Goal: Find specific page/section: Find specific page/section

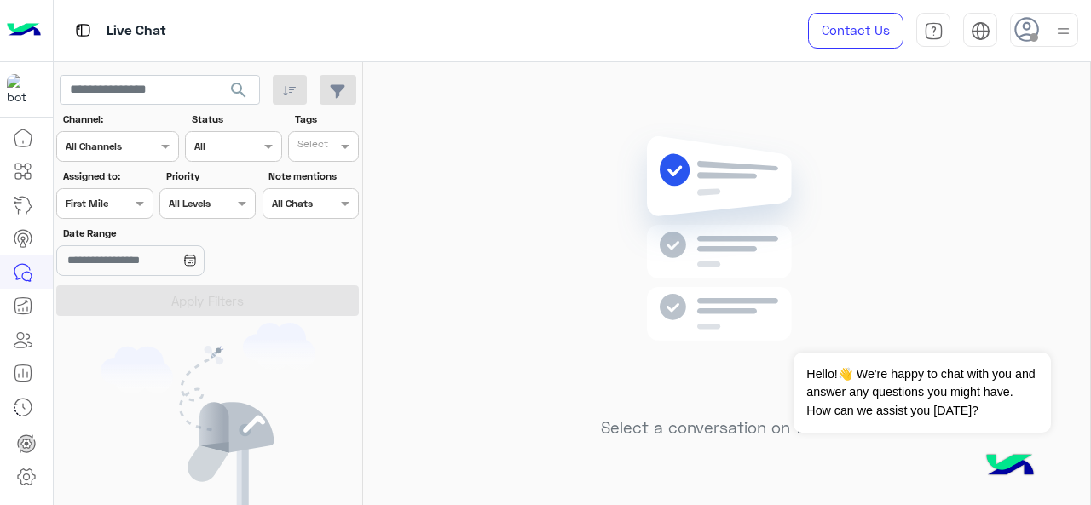
click at [112, 211] on div "Assigned on First Mile" at bounding box center [93, 203] width 73 height 15
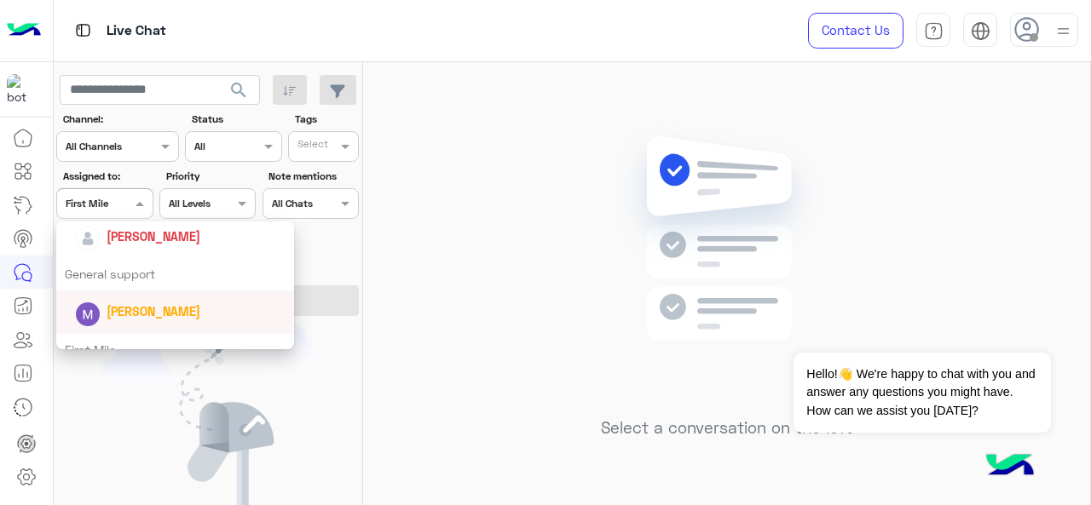
scroll to position [251, 0]
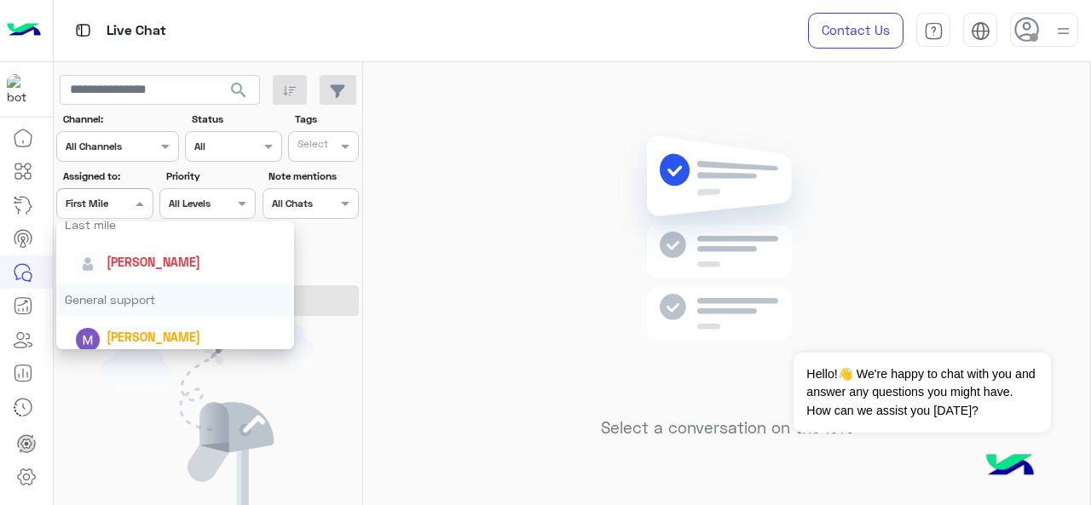
click at [114, 296] on div "General support" at bounding box center [175, 300] width 239 height 32
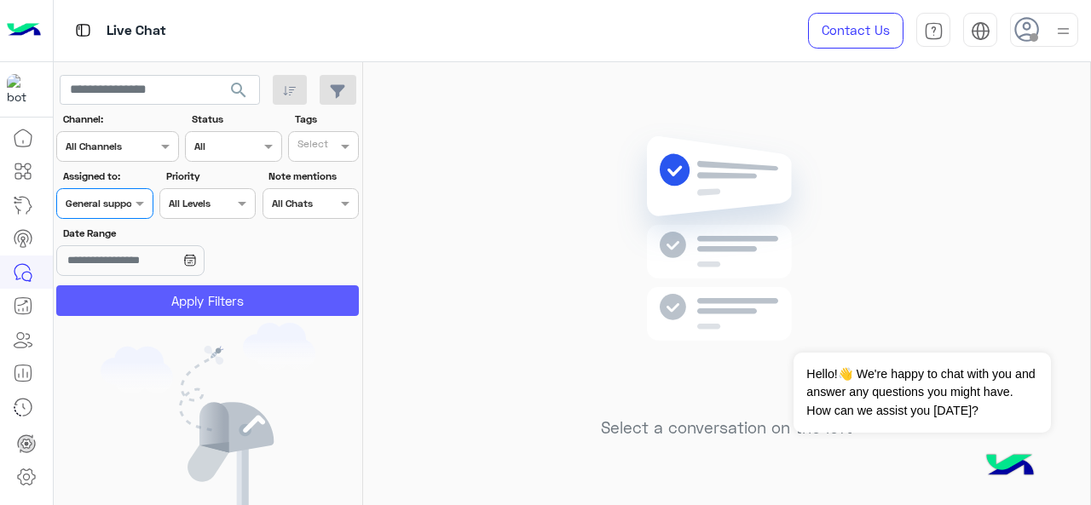
click at [118, 298] on button "Apply Filters" at bounding box center [207, 301] width 303 height 31
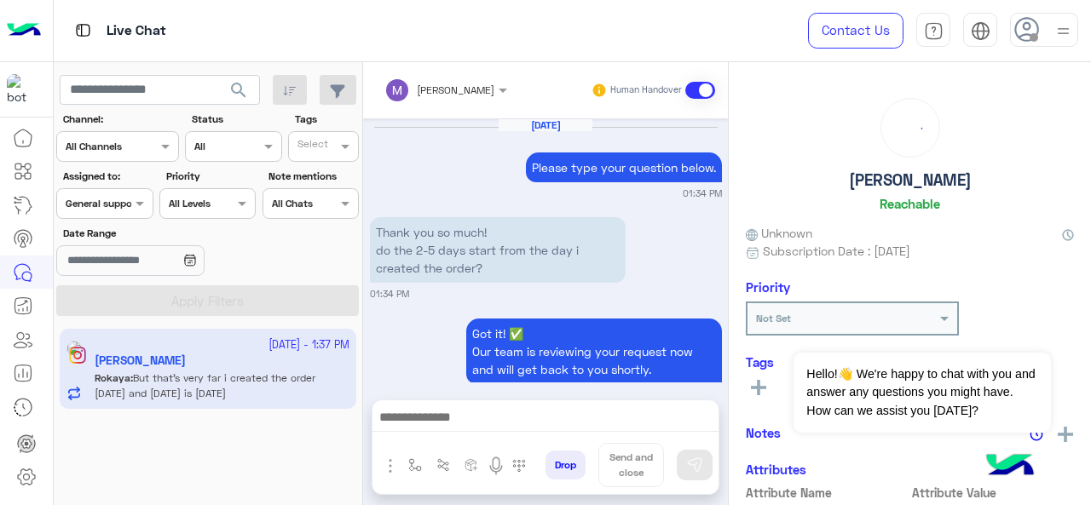
scroll to position [632, 0]
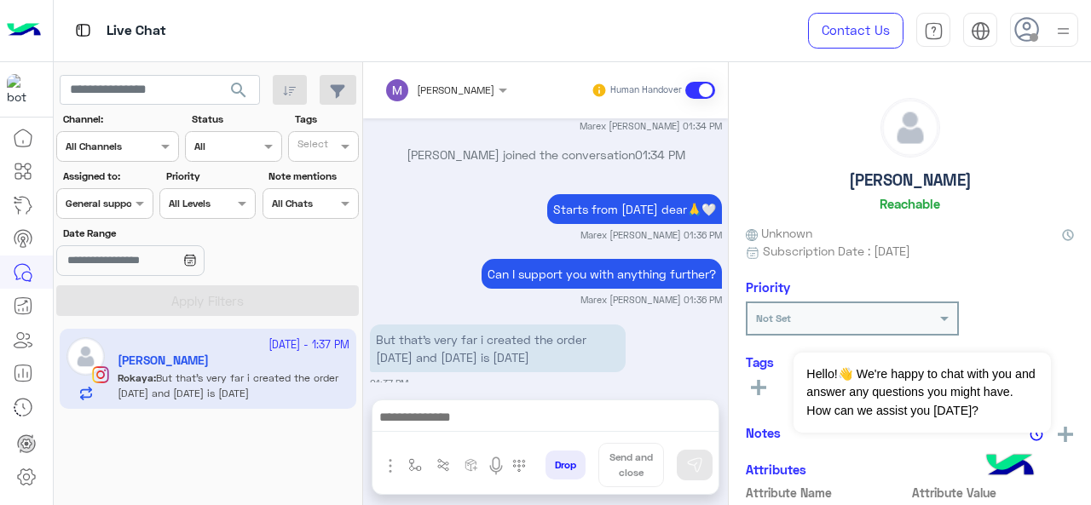
click at [135, 205] on span at bounding box center [141, 203] width 21 height 18
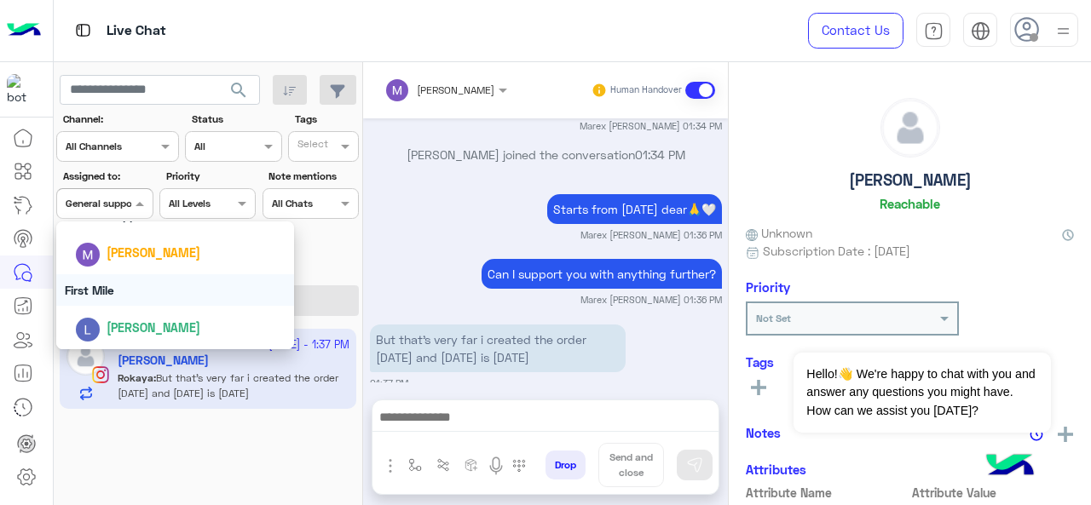
scroll to position [249, 0]
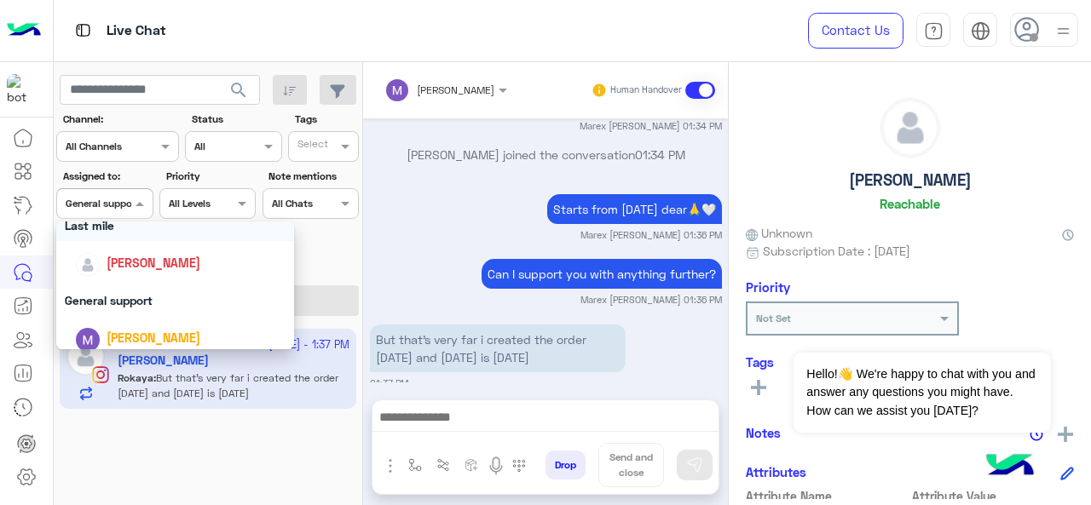
click at [119, 222] on div "Last mile" at bounding box center [175, 226] width 239 height 32
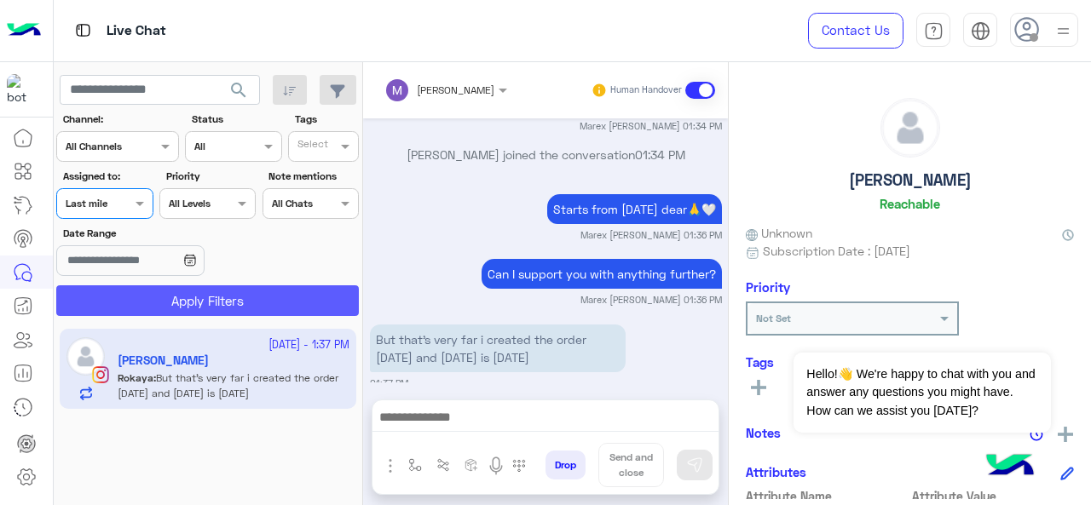
click at [165, 294] on button "Apply Filters" at bounding box center [207, 301] width 303 height 31
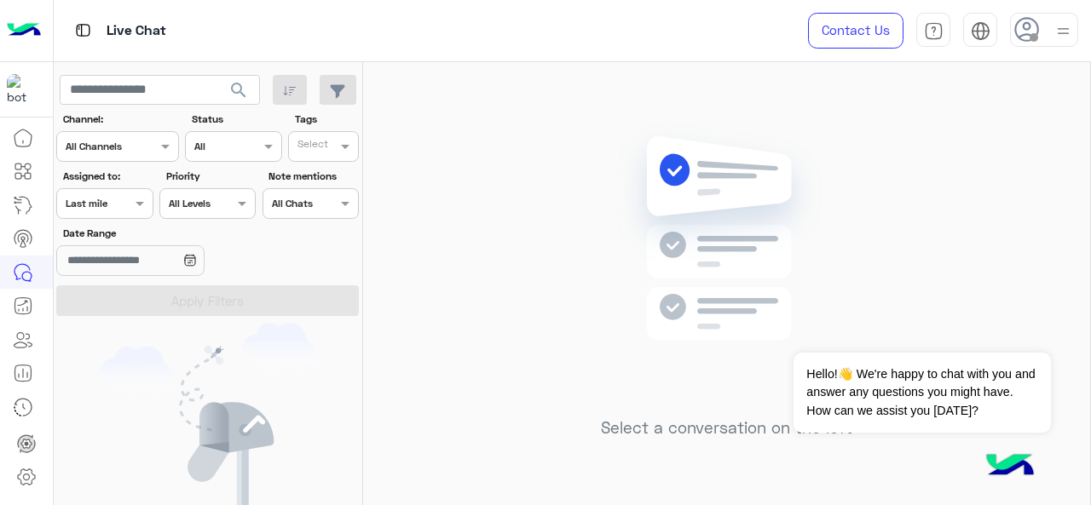
click at [116, 221] on section "Channel: Channel All Channels Status Channel All Tags Select Assigned to: Assig…" at bounding box center [208, 214] width 284 height 205
click at [140, 200] on span at bounding box center [141, 203] width 21 height 18
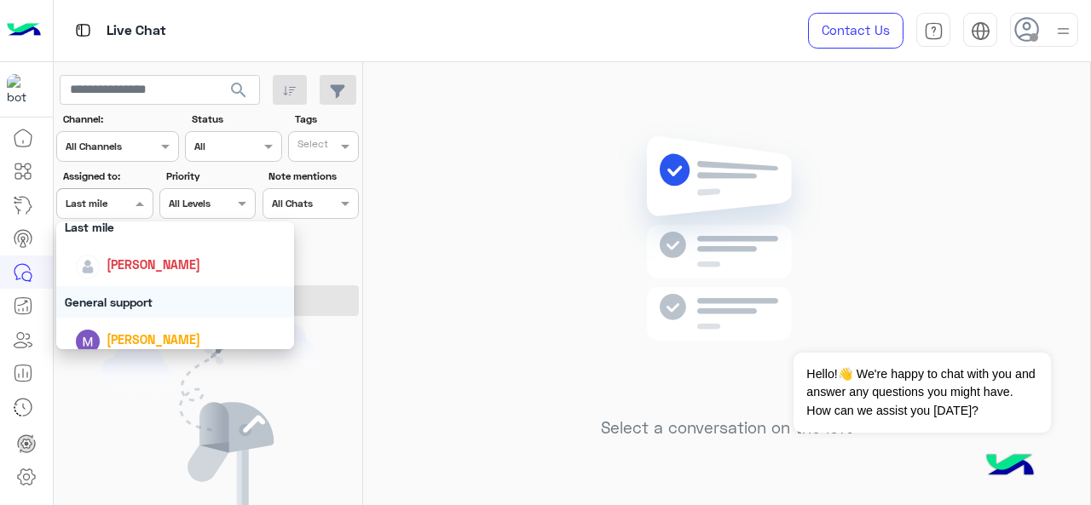
scroll to position [334, 0]
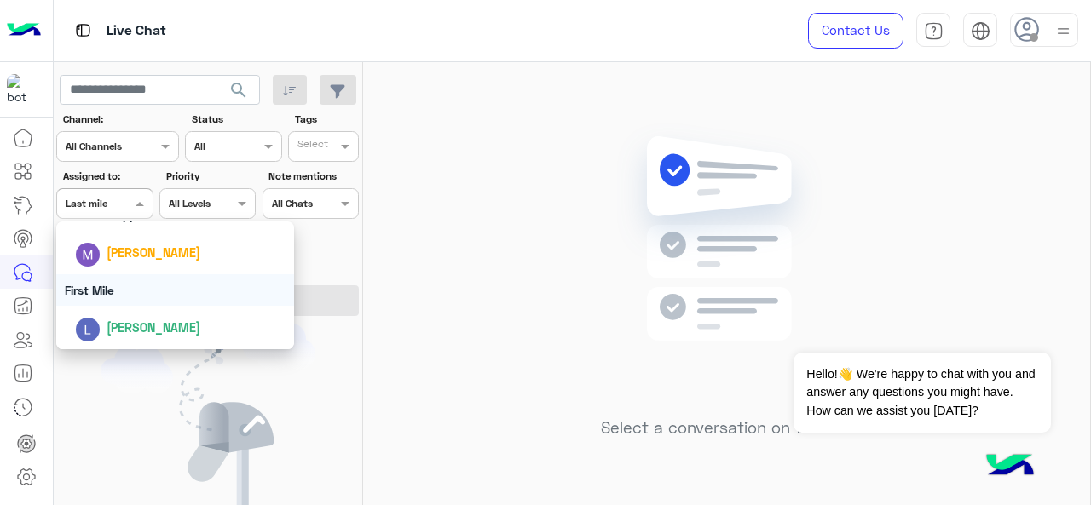
click at [153, 296] on div "First Mile" at bounding box center [175, 290] width 239 height 32
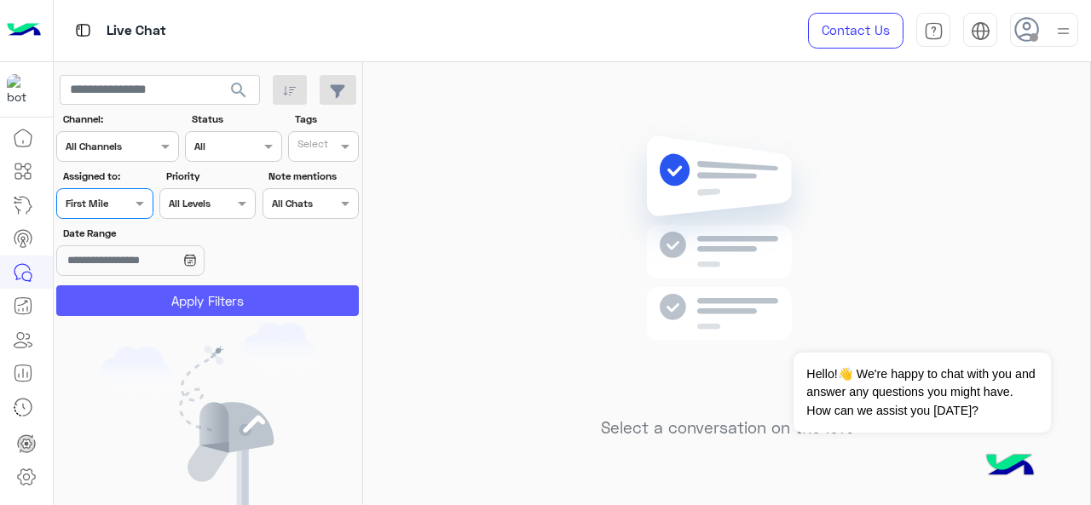
click at [181, 309] on button "Apply Filters" at bounding box center [207, 301] width 303 height 31
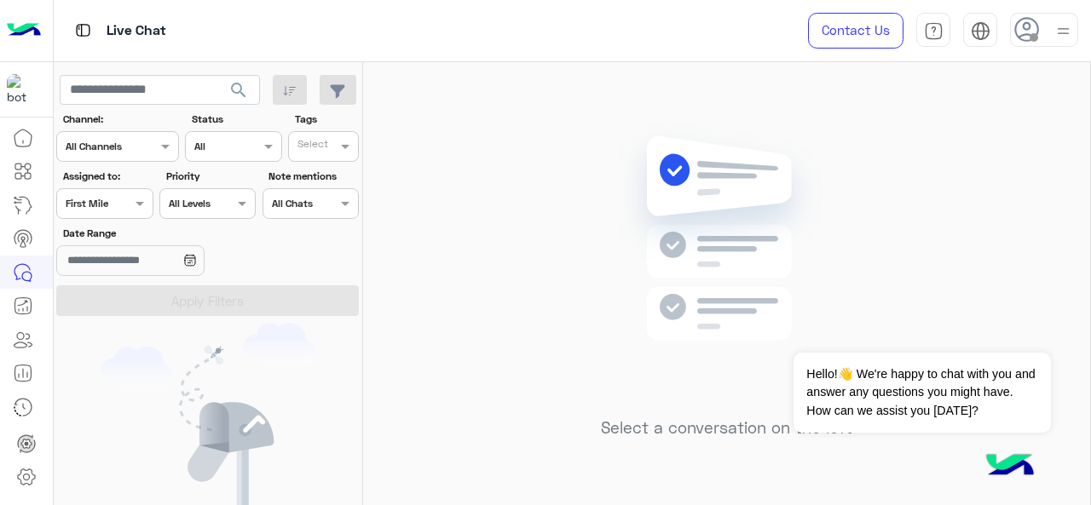
click at [605, 109] on div "Select a conversation on the left" at bounding box center [726, 287] width 727 height 450
click at [1025, 332] on button "Dismiss ✕" at bounding box center [1000, 332] width 102 height 34
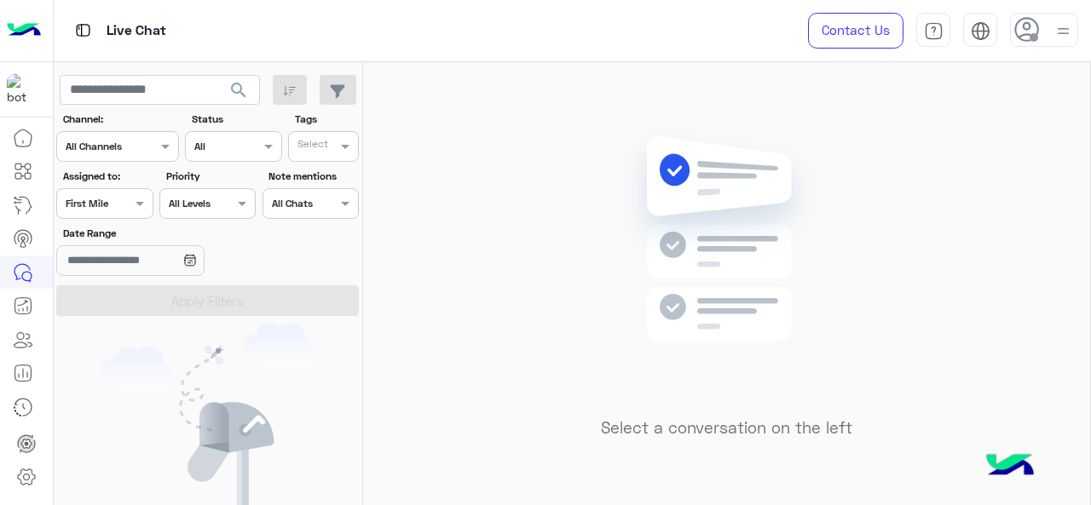
click at [110, 197] on div at bounding box center [104, 202] width 95 height 16
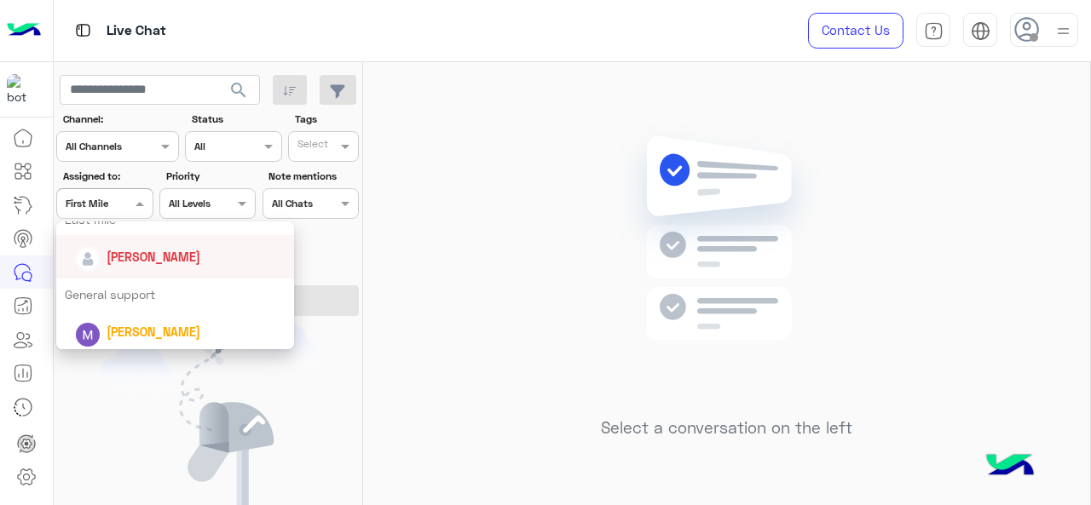
scroll to position [170, 0]
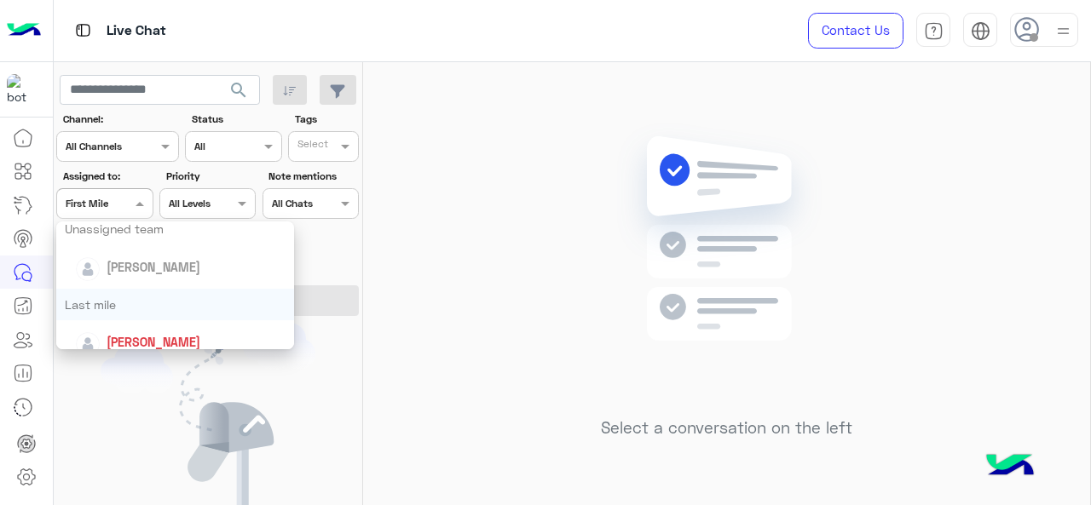
click at [130, 311] on div "Last mile" at bounding box center [175, 305] width 239 height 32
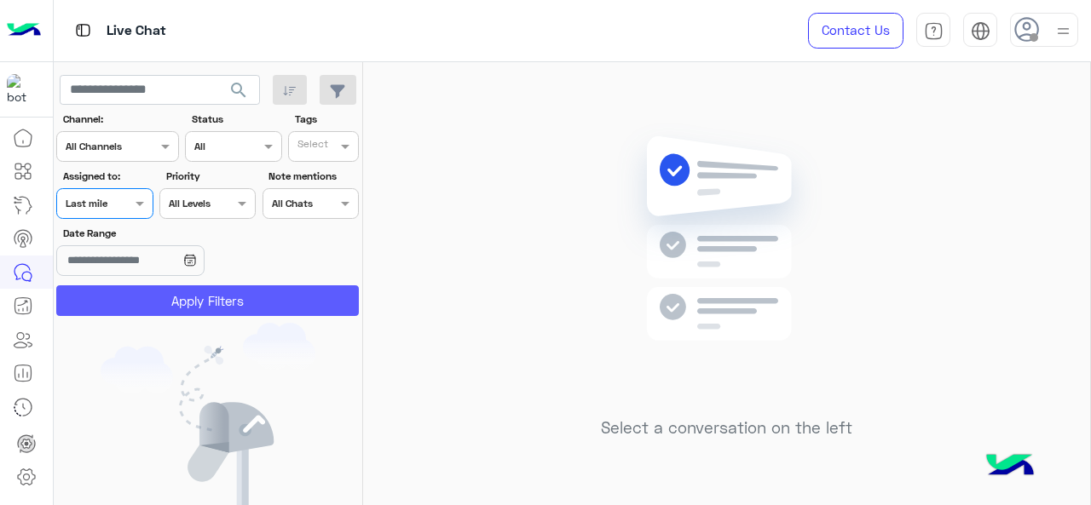
click at [142, 304] on button "Apply Filters" at bounding box center [207, 301] width 303 height 31
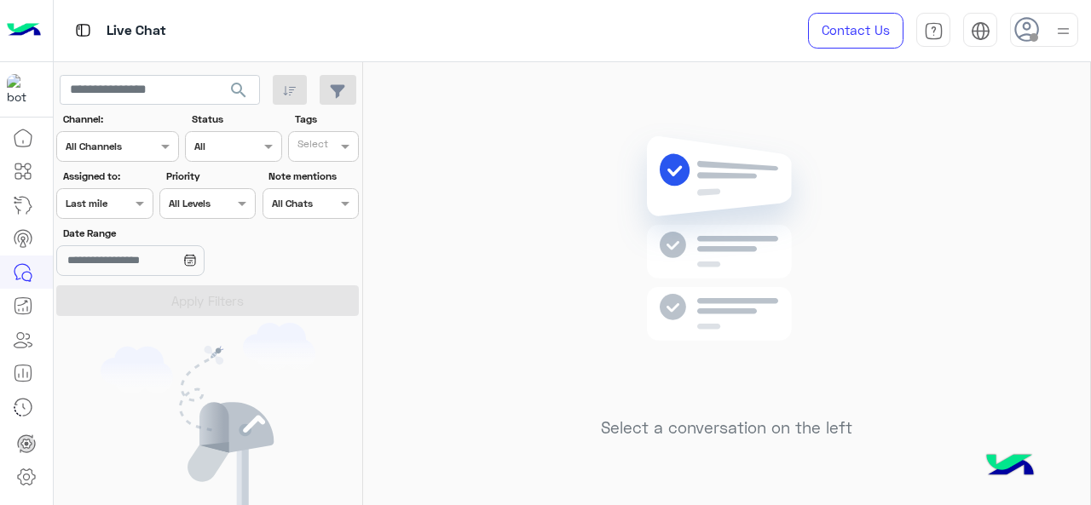
click at [129, 202] on div at bounding box center [104, 202] width 95 height 16
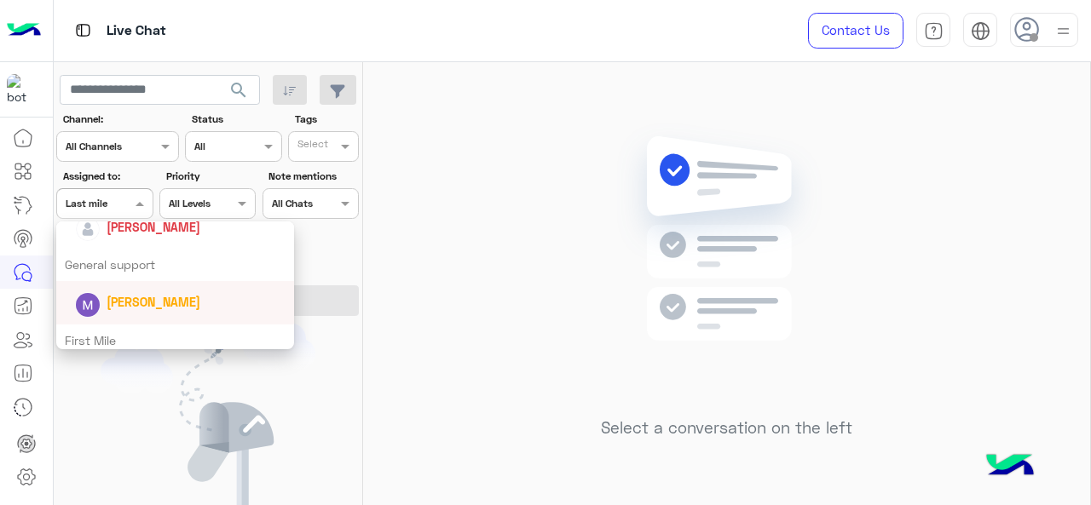
scroll to position [251, 0]
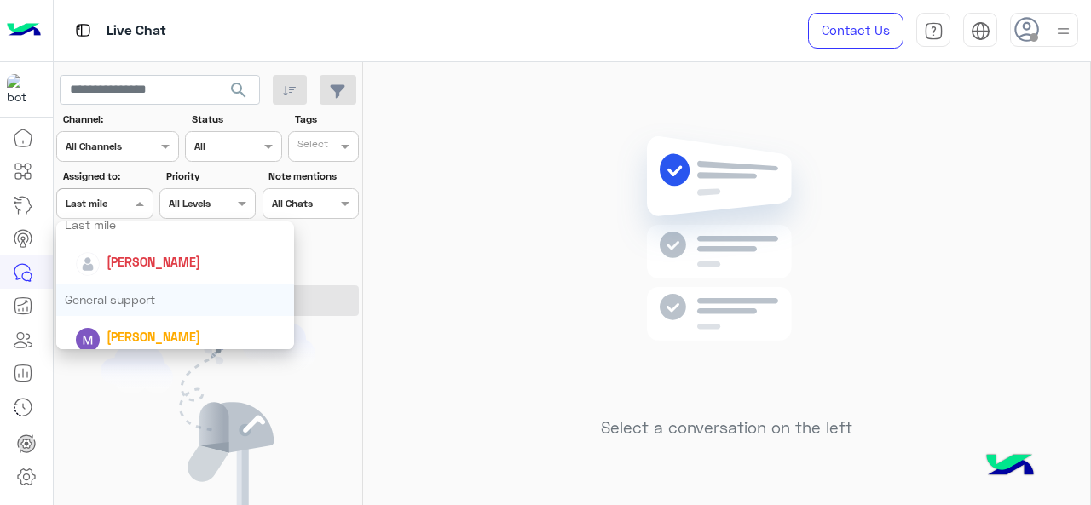
click at [118, 295] on div "General support" at bounding box center [175, 300] width 239 height 32
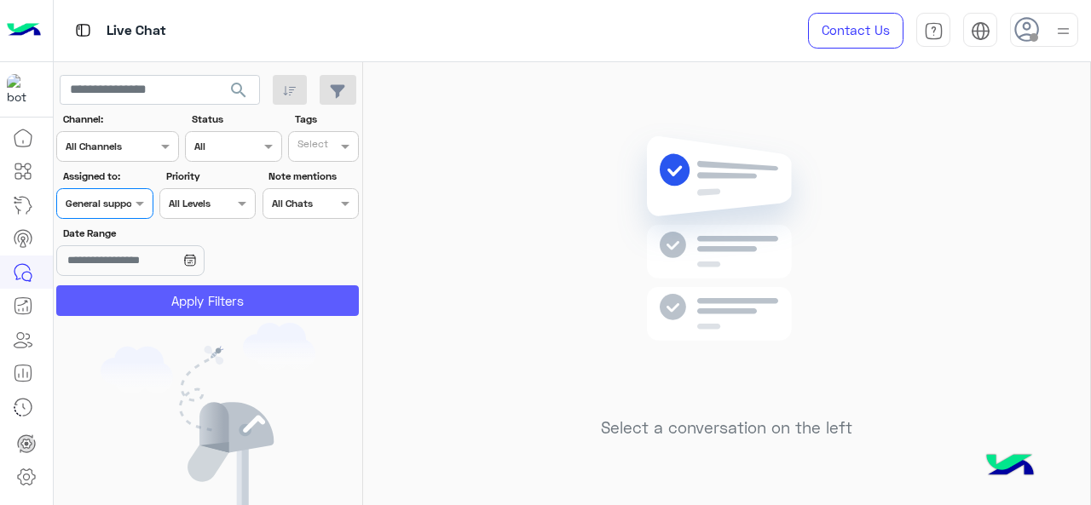
click at [118, 295] on button "Apply Filters" at bounding box center [207, 301] width 303 height 31
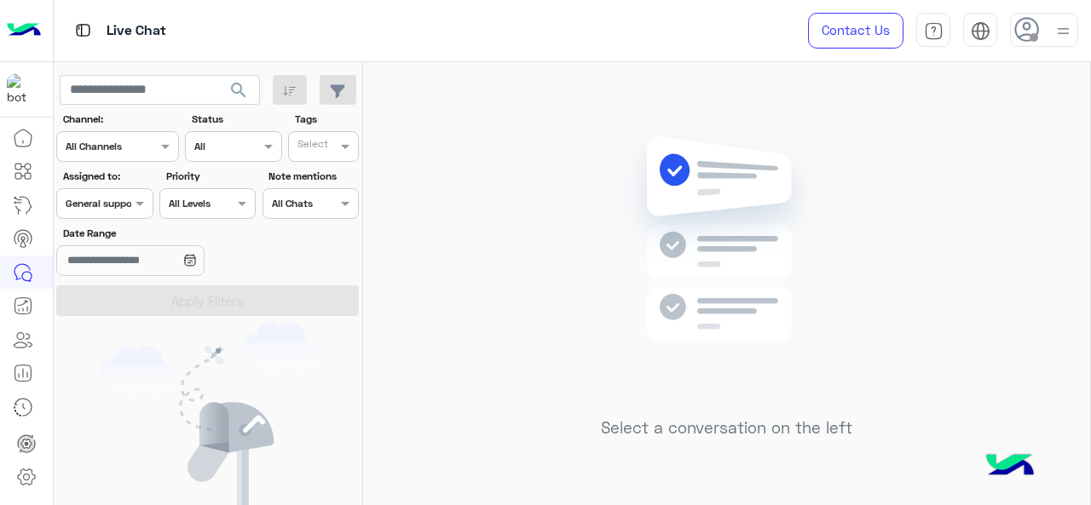
click at [131, 200] on span at bounding box center [141, 203] width 21 height 18
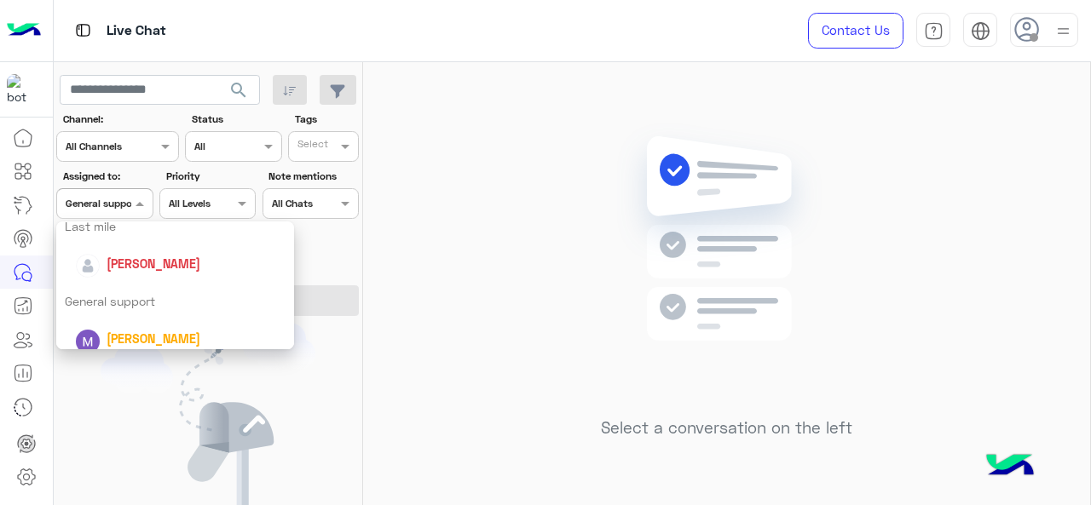
scroll to position [336, 0]
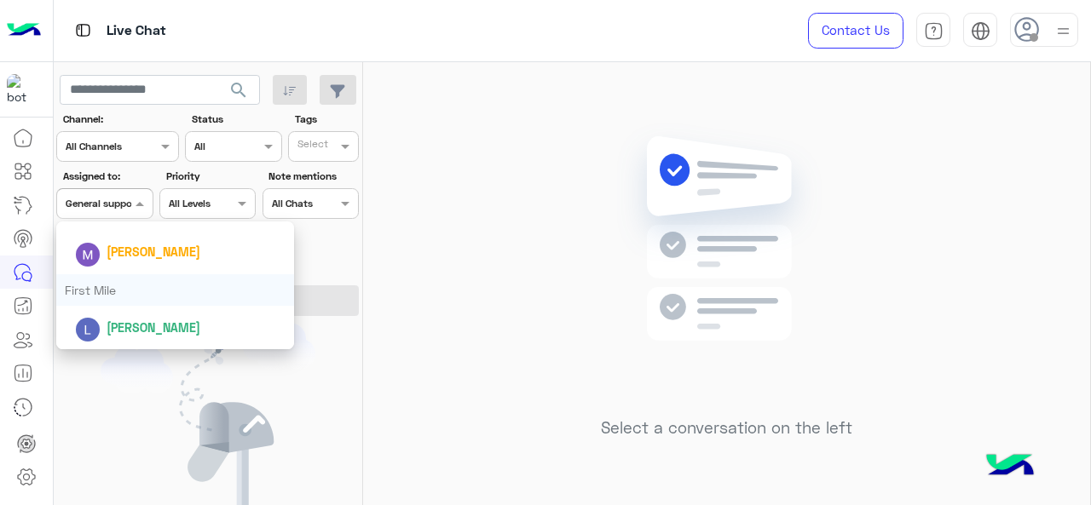
click at [135, 280] on div "First Mile" at bounding box center [175, 290] width 239 height 32
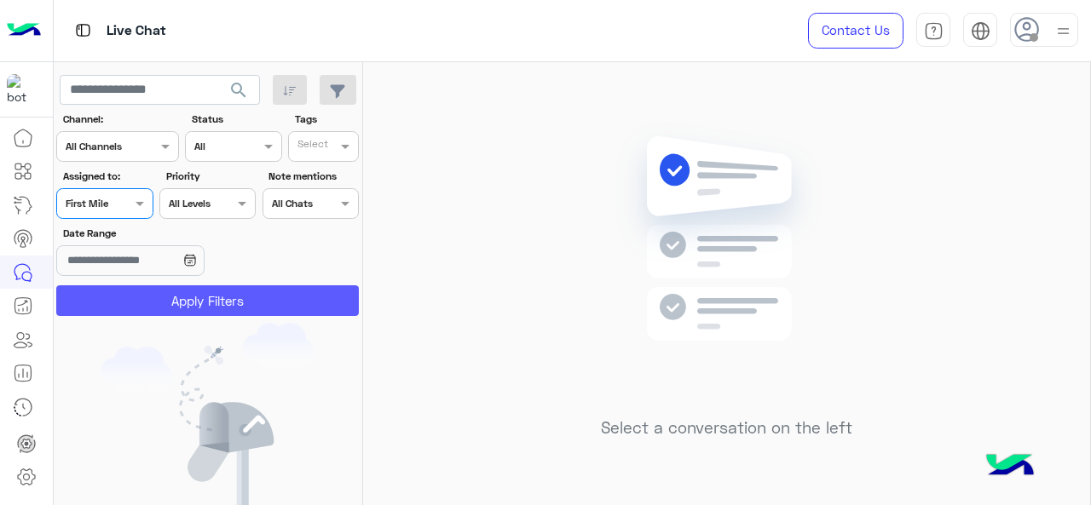
click at [141, 303] on button "Apply Filters" at bounding box center [207, 301] width 303 height 31
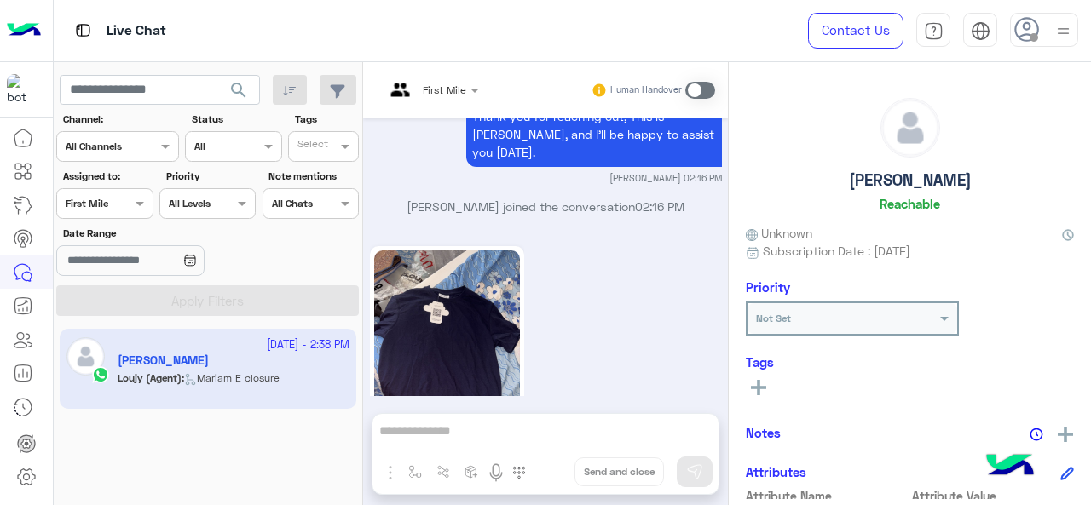
scroll to position [2083, 0]
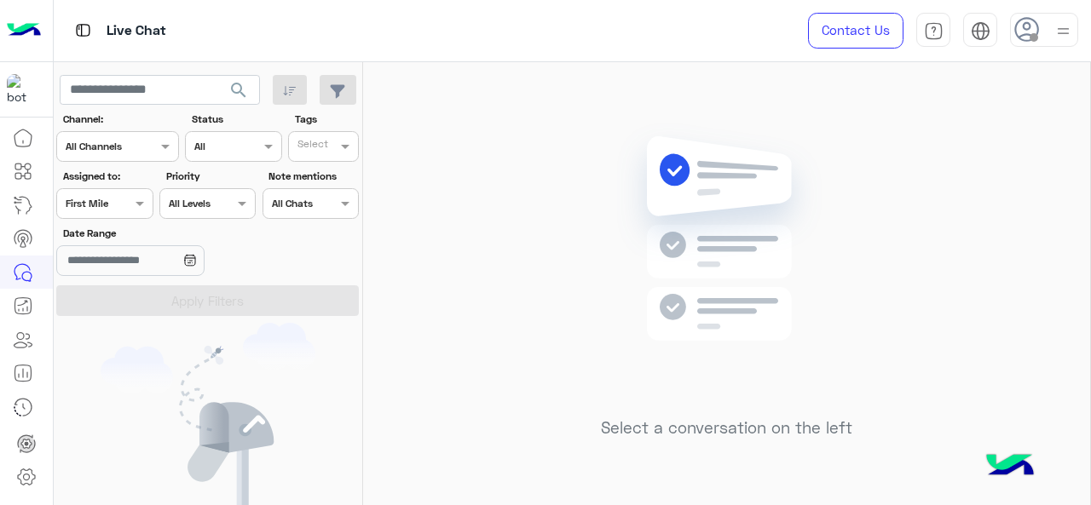
click at [113, 204] on div at bounding box center [104, 202] width 95 height 16
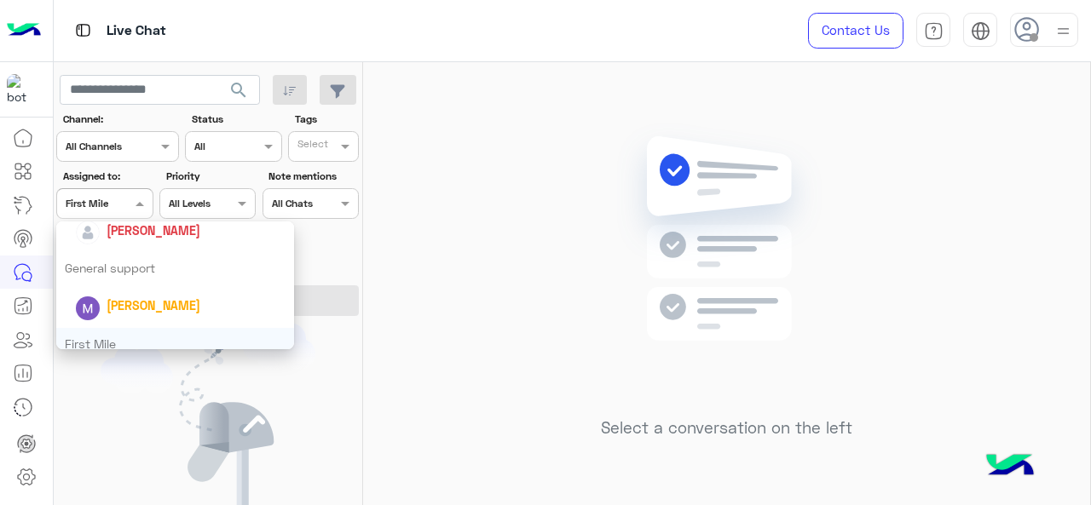
scroll to position [251, 0]
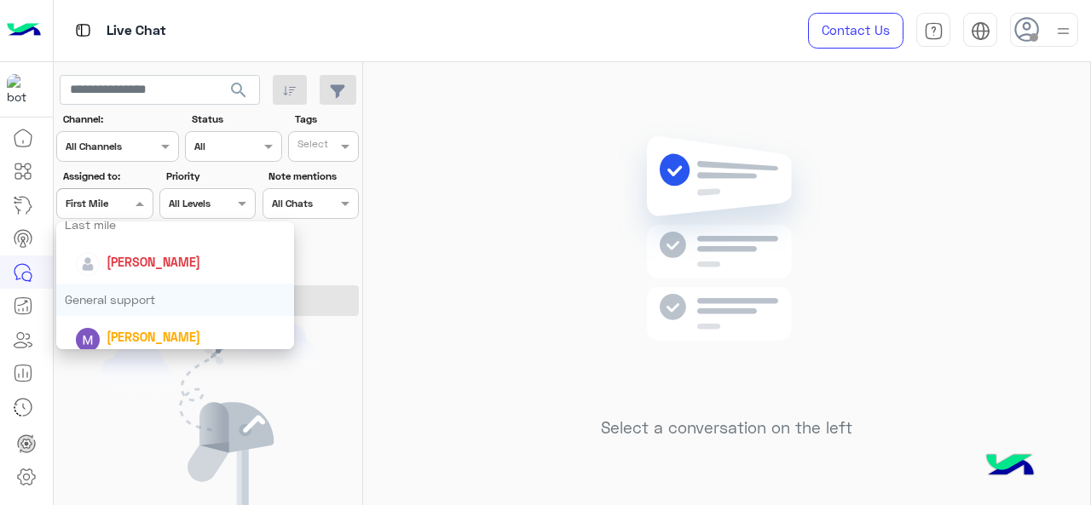
click at [141, 291] on div "General support" at bounding box center [175, 300] width 239 height 32
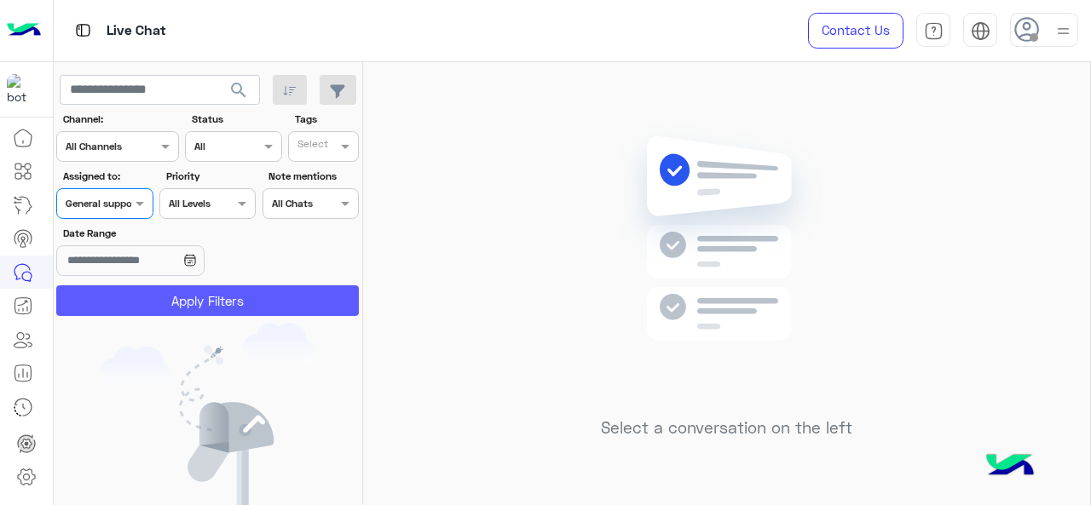
click at [147, 303] on button "Apply Filters" at bounding box center [207, 301] width 303 height 31
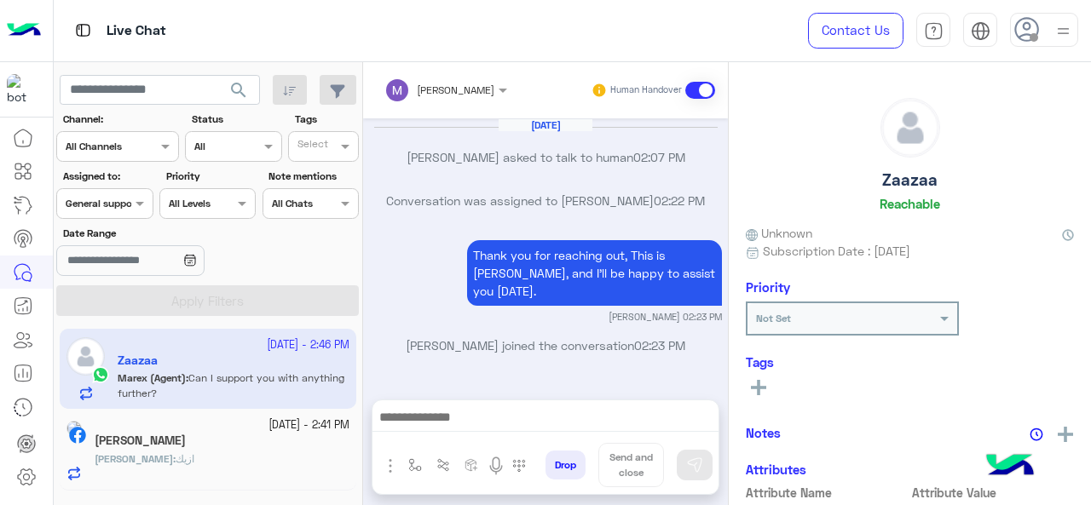
scroll to position [566, 0]
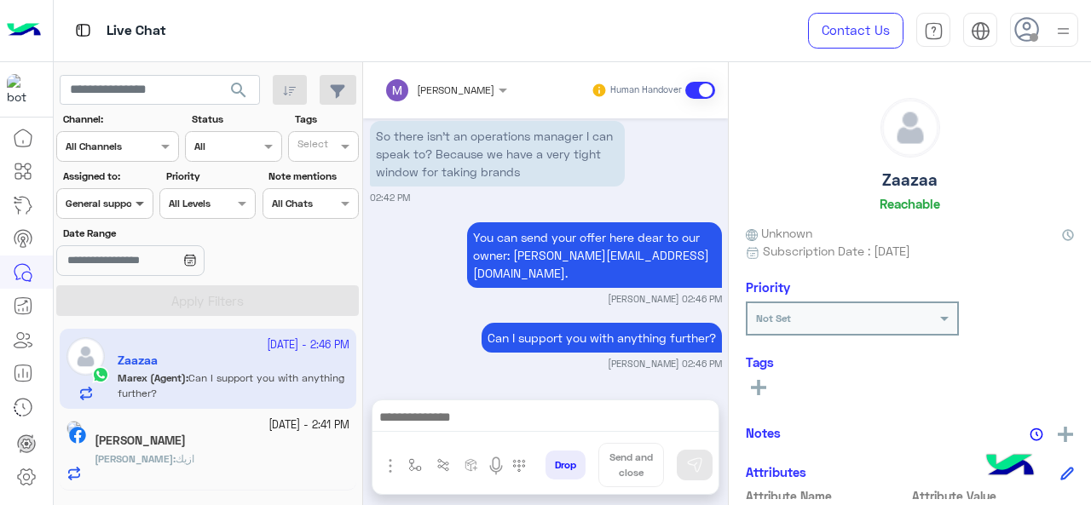
click at [141, 210] on span at bounding box center [141, 203] width 21 height 18
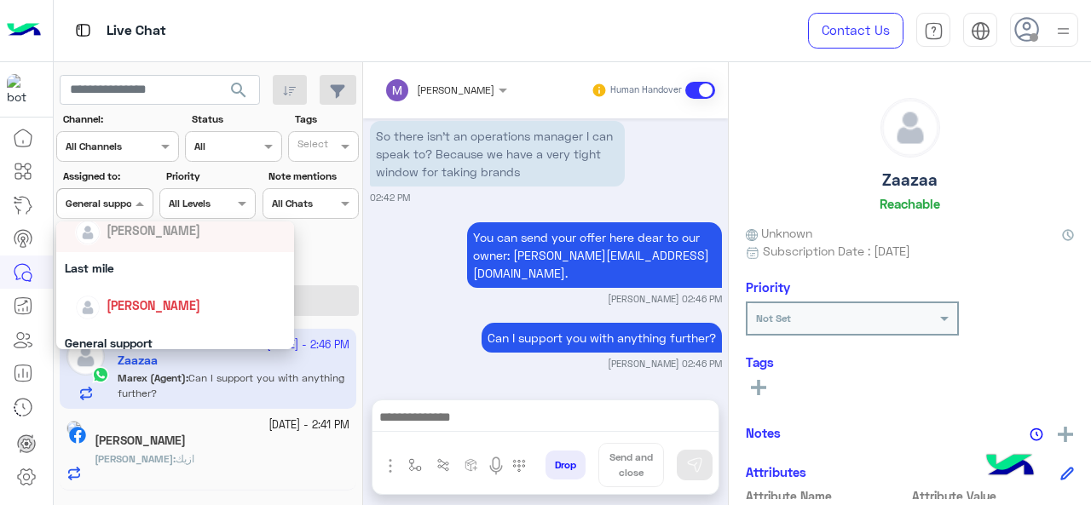
scroll to position [170, 0]
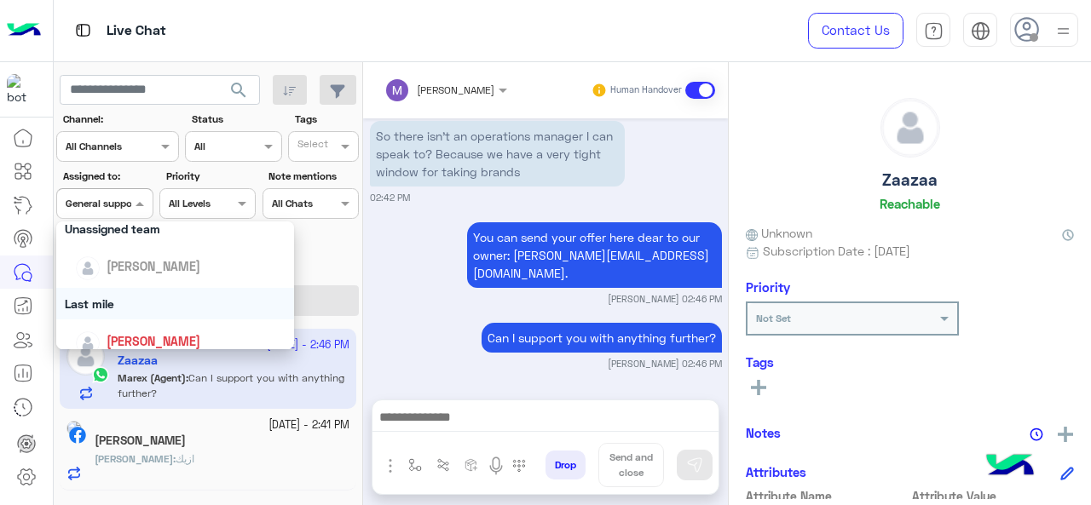
click at [116, 300] on div "Last mile" at bounding box center [175, 304] width 239 height 32
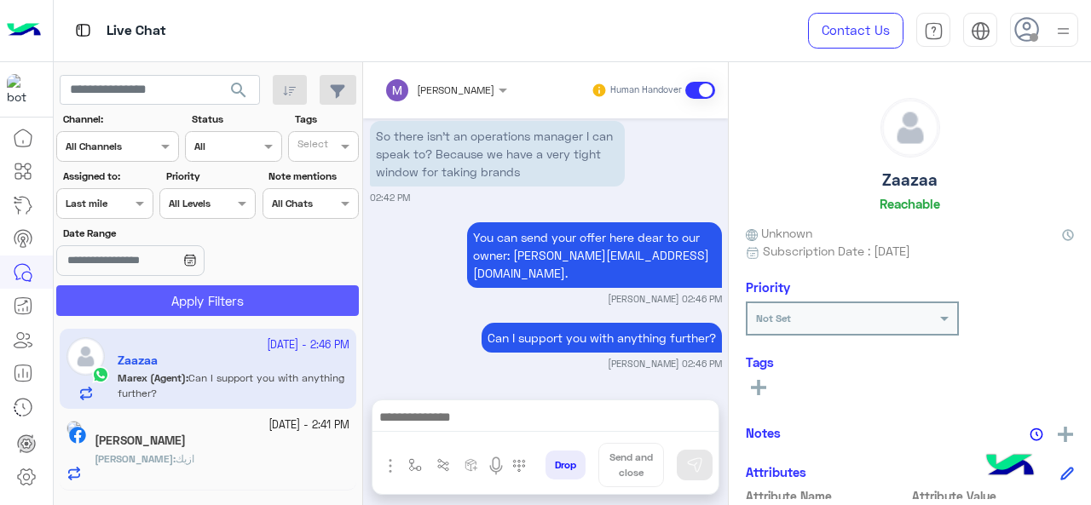
click at [124, 303] on button "Apply Filters" at bounding box center [207, 301] width 303 height 31
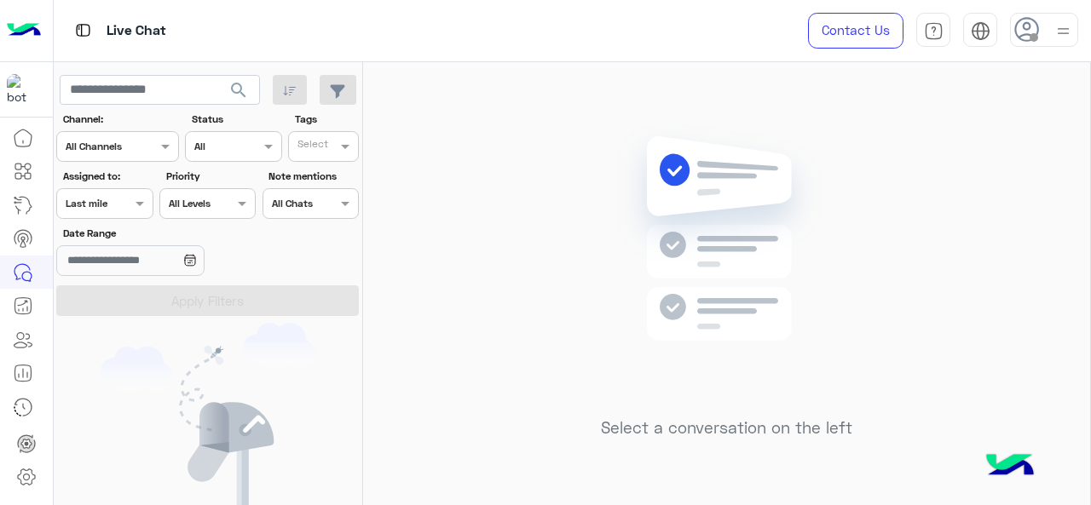
click at [109, 211] on div "Assigned on Last mile" at bounding box center [104, 203] width 96 height 31
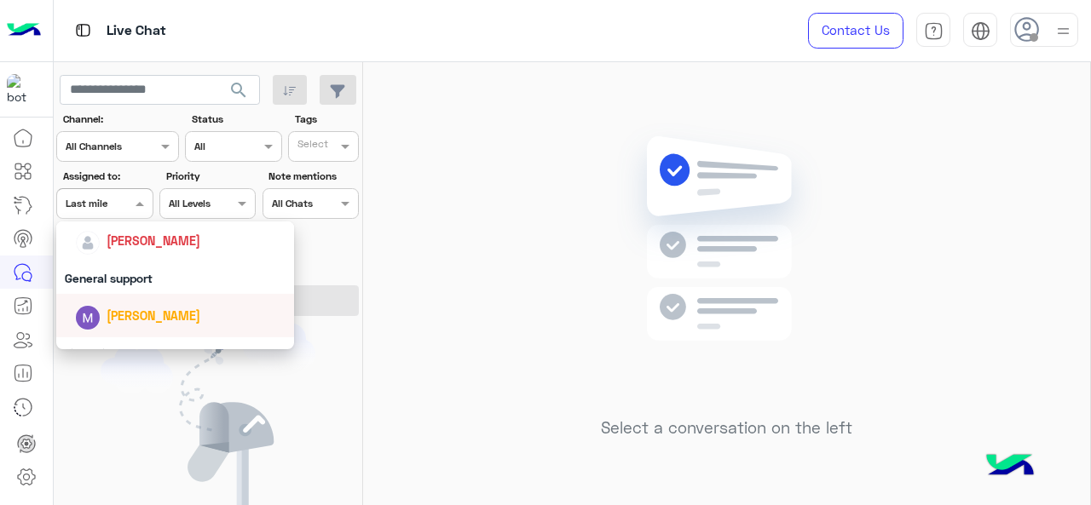
scroll to position [249, 0]
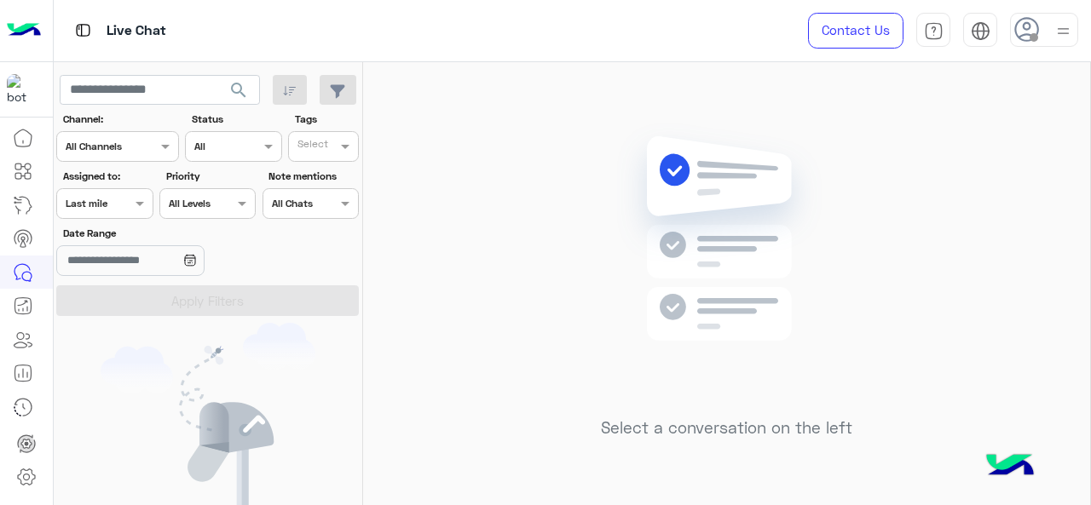
click at [503, 168] on div "Select a conversation on the left" at bounding box center [726, 287] width 727 height 450
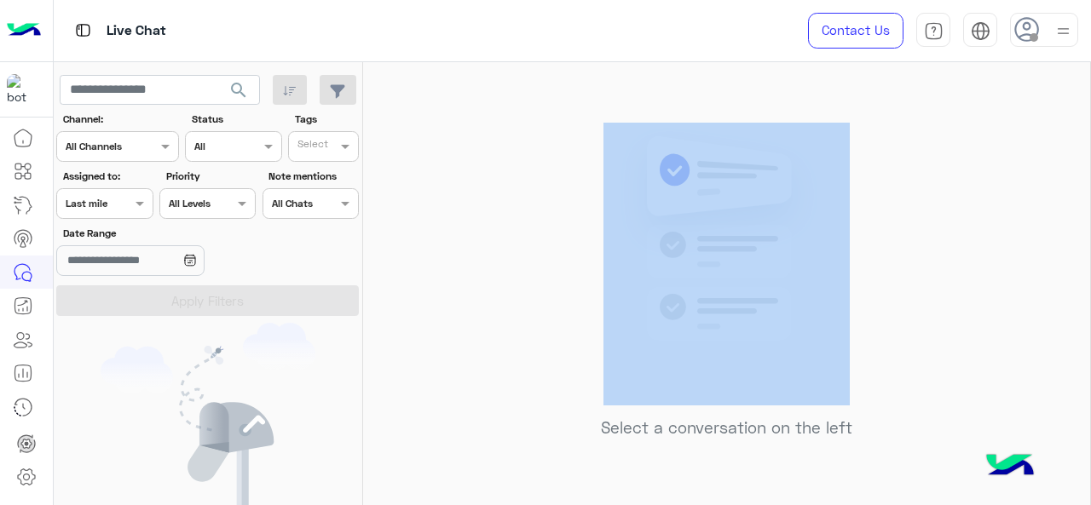
click at [503, 168] on div "Select a conversation on the left" at bounding box center [726, 287] width 727 height 450
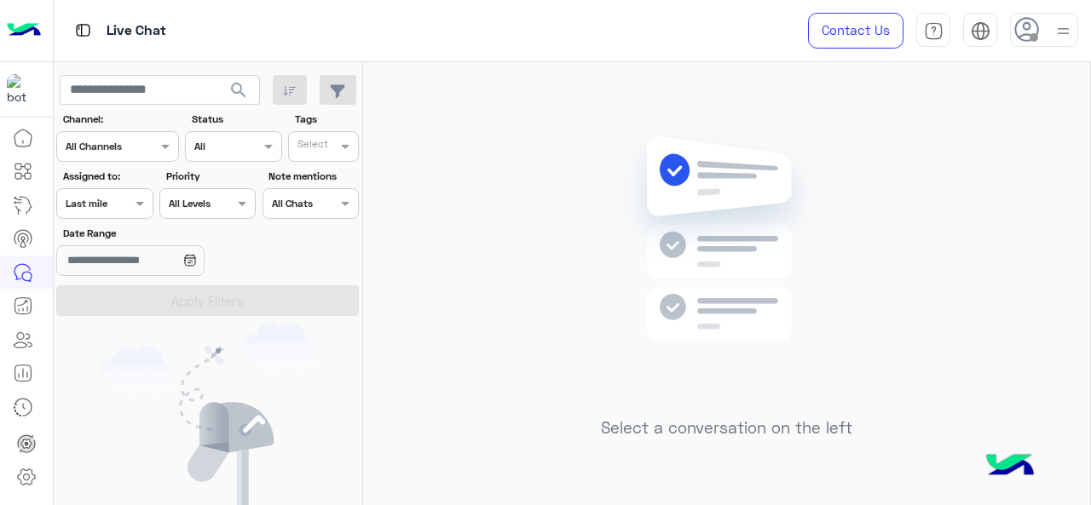
click at [147, 214] on div "Assigned on Last mile" at bounding box center [104, 203] width 96 height 31
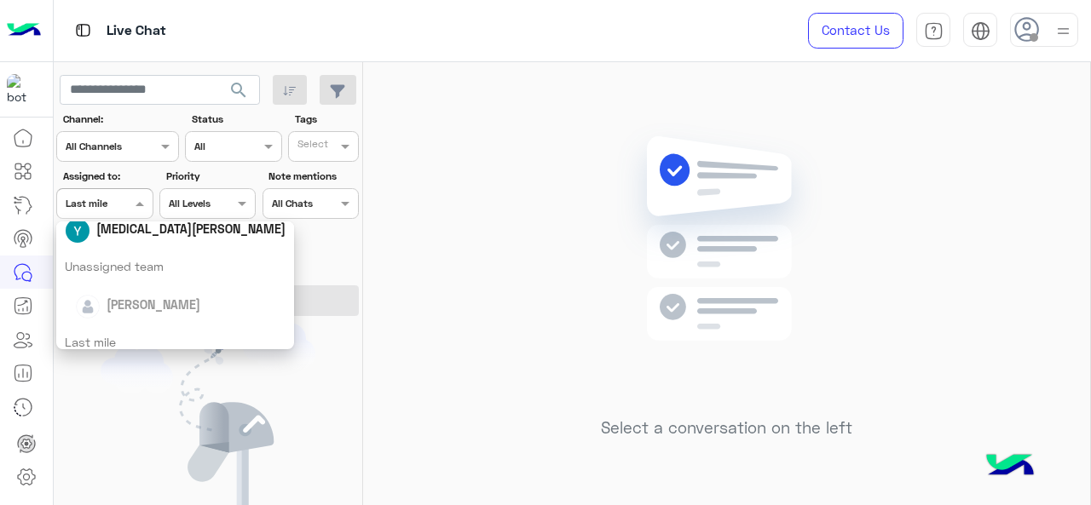
scroll to position [256, 0]
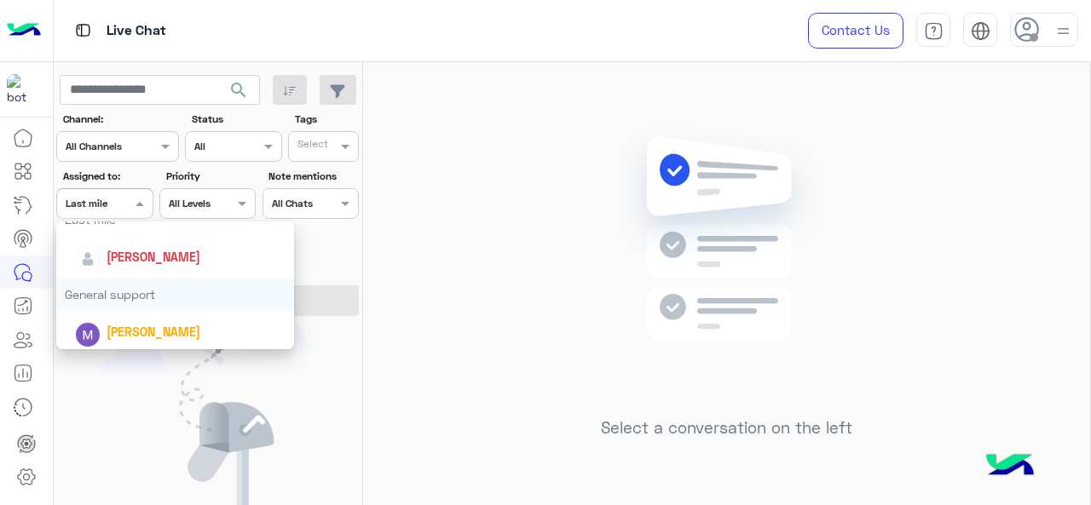
click at [124, 299] on div "General support" at bounding box center [175, 295] width 239 height 32
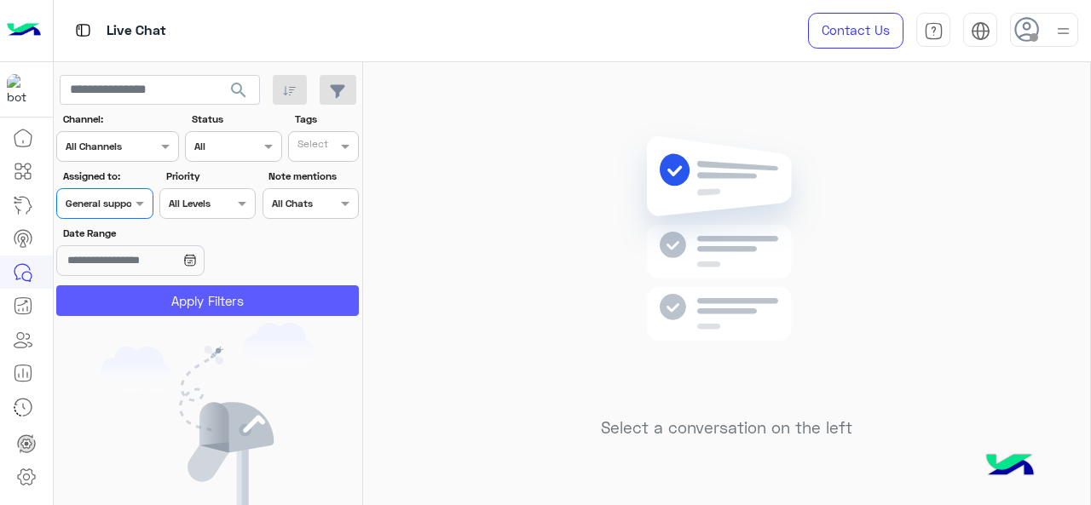
click at [124, 299] on button "Apply Filters" at bounding box center [207, 301] width 303 height 31
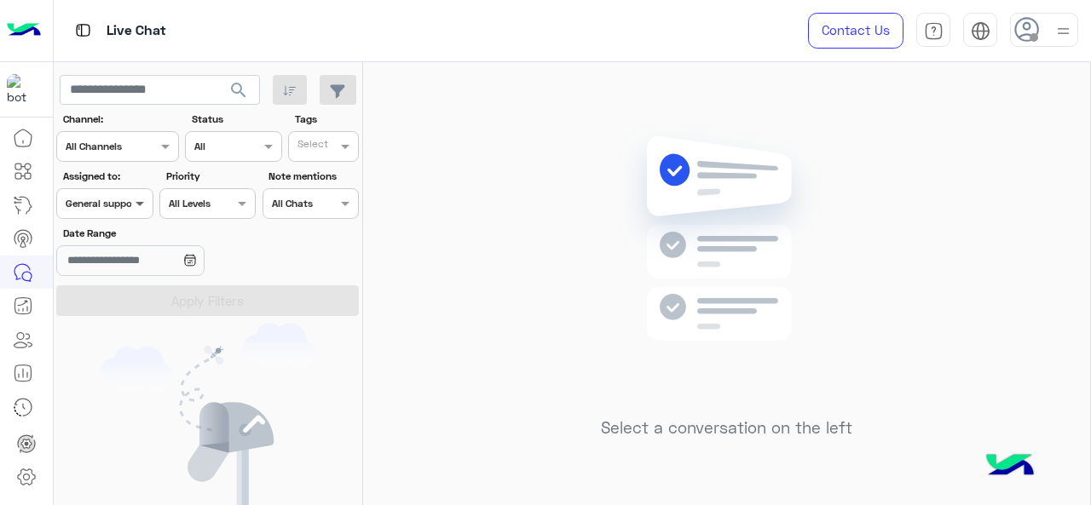
click at [133, 204] on span at bounding box center [141, 203] width 21 height 18
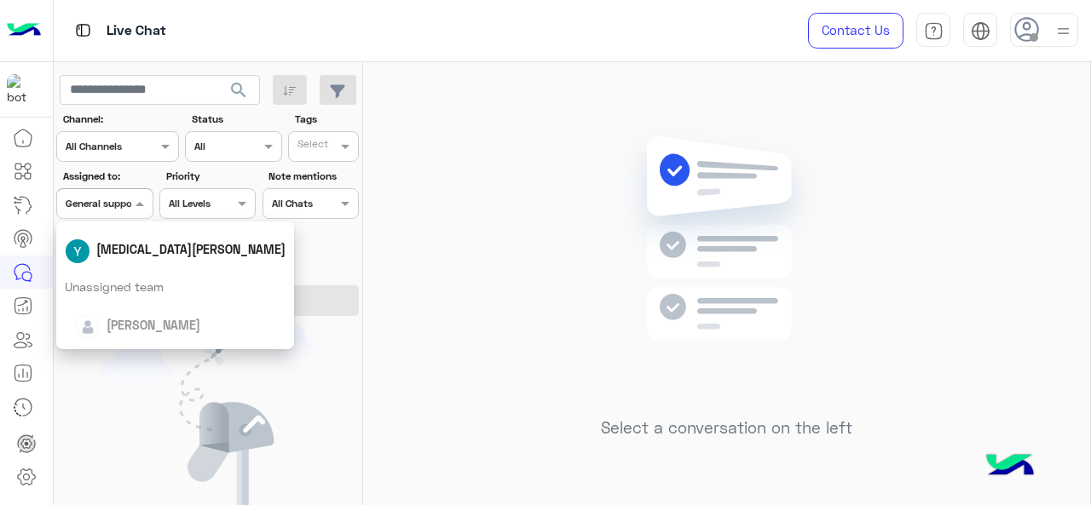
scroll to position [336, 0]
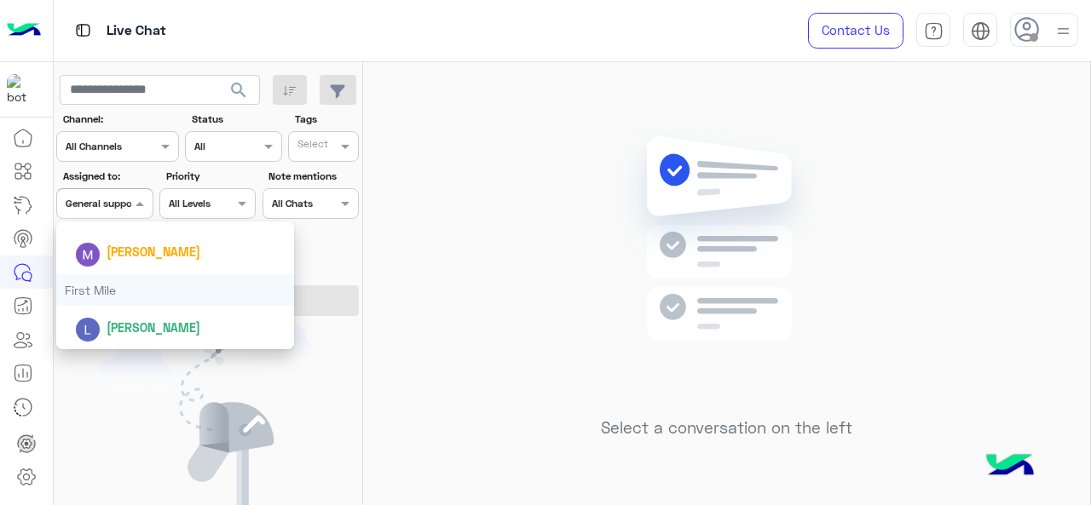
click at [123, 286] on div "First Mile" at bounding box center [175, 290] width 239 height 32
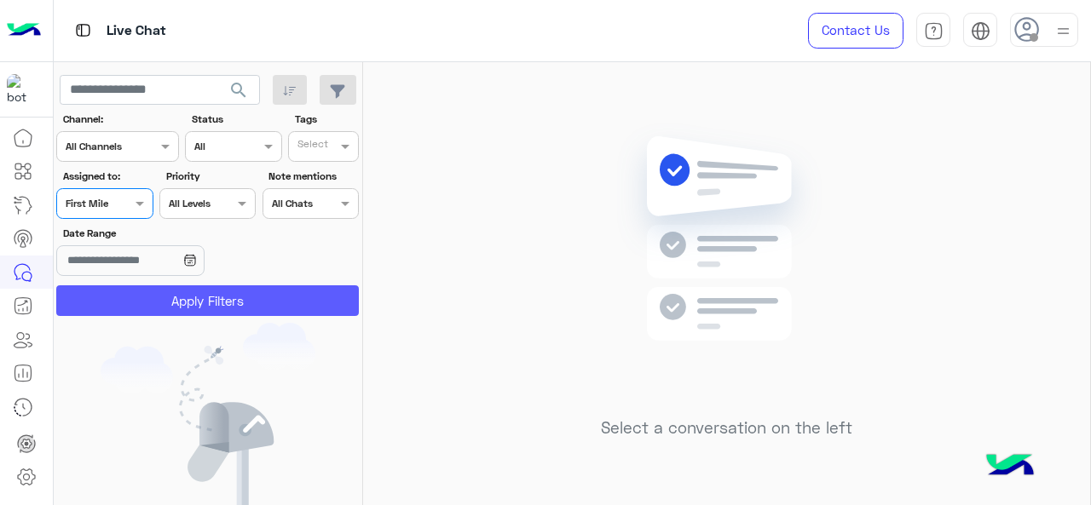
click at [158, 297] on button "Apply Filters" at bounding box center [207, 301] width 303 height 31
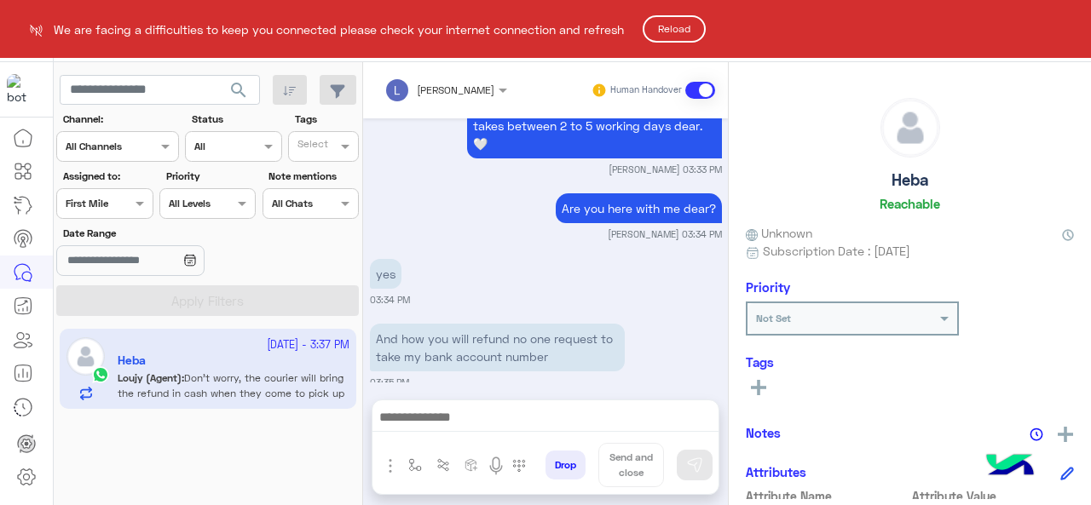
scroll to position [581, 0]
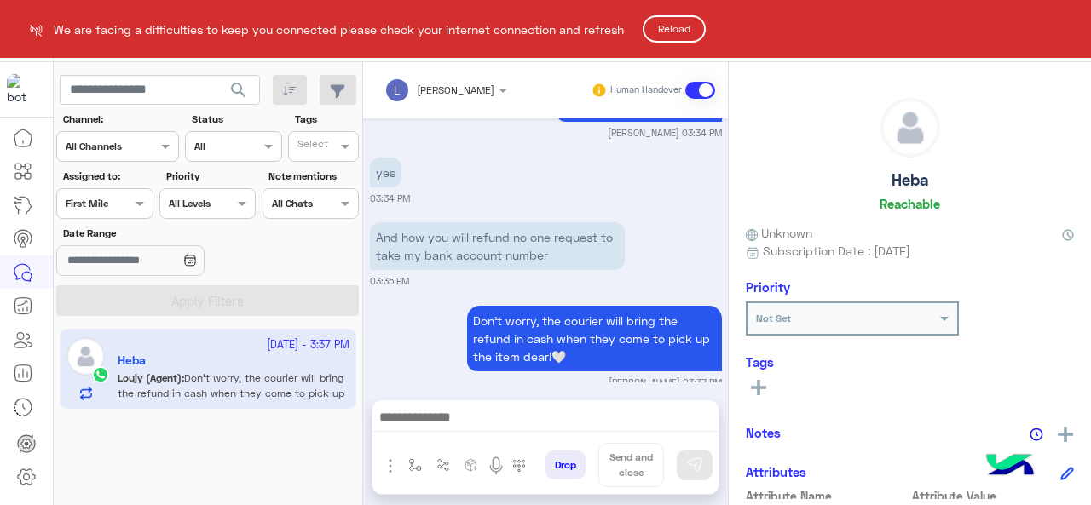
click at [690, 32] on button "Reload" at bounding box center [674, 28] width 63 height 27
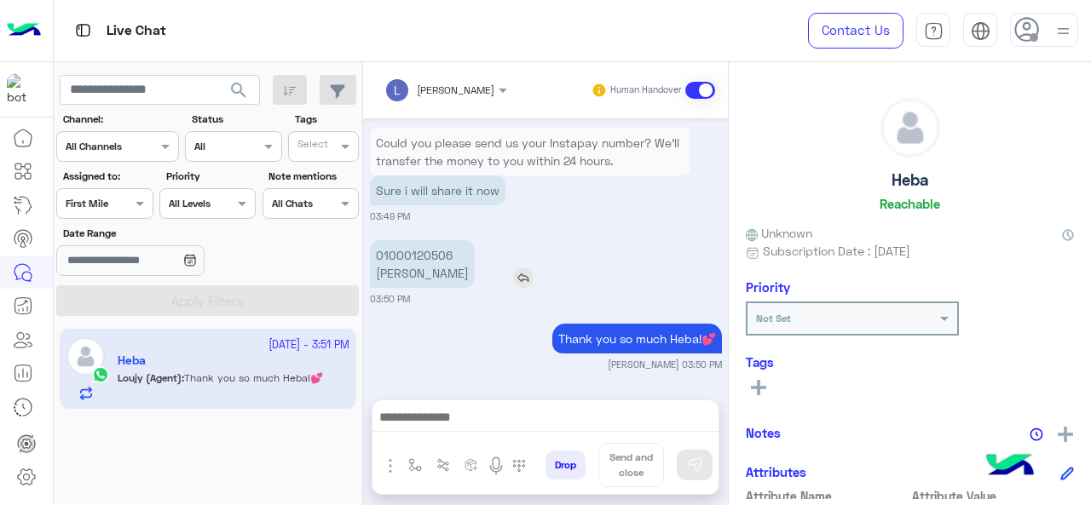
click at [425, 257] on p "01000120506 Heba mohamed fadl" at bounding box center [422, 264] width 105 height 48
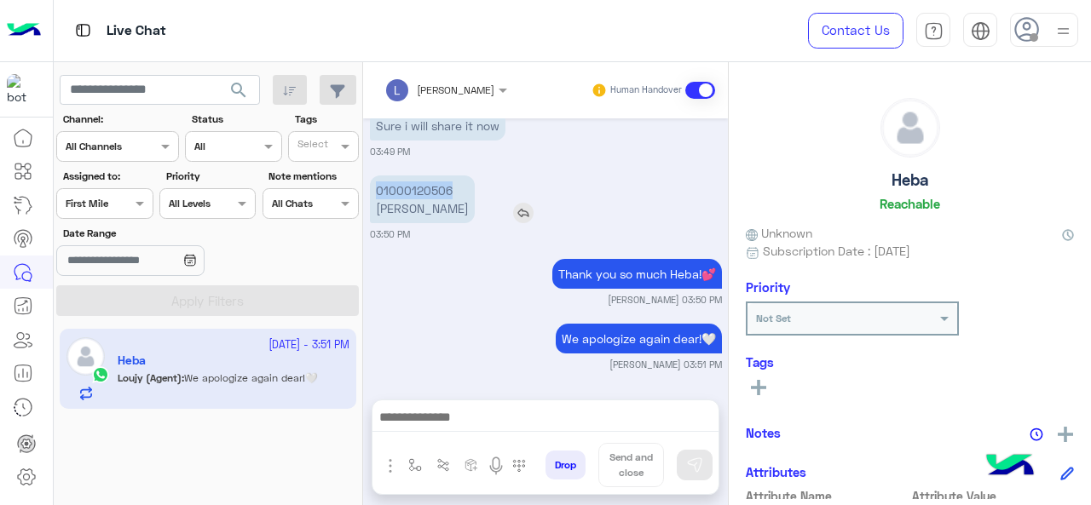
copy p "01000120506"
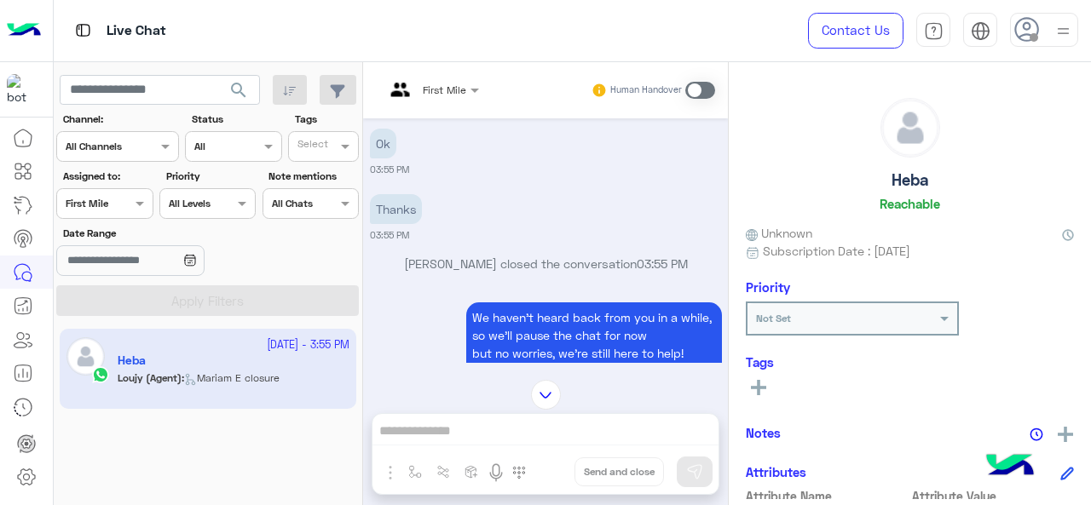
scroll to position [1027, 0]
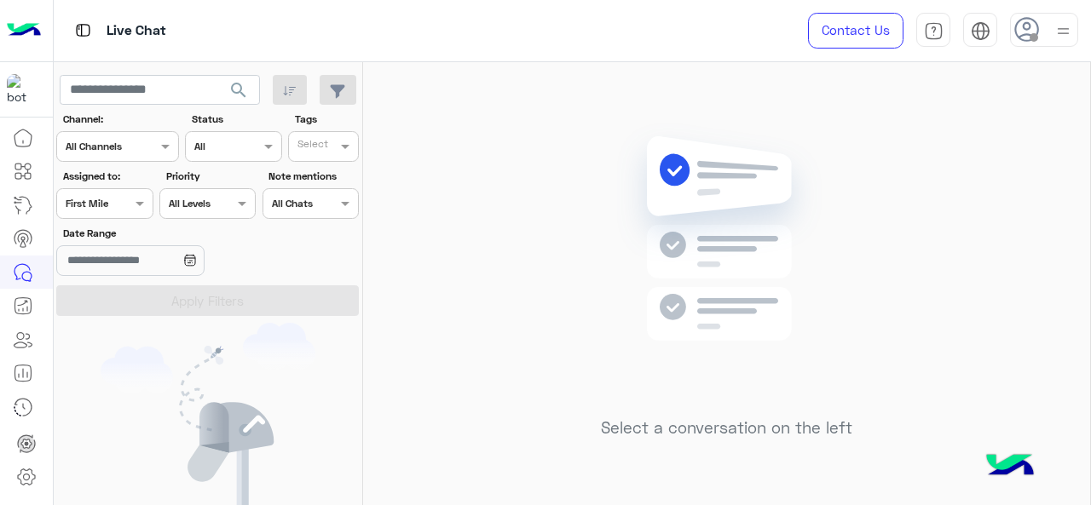
click at [135, 211] on span at bounding box center [141, 203] width 21 height 18
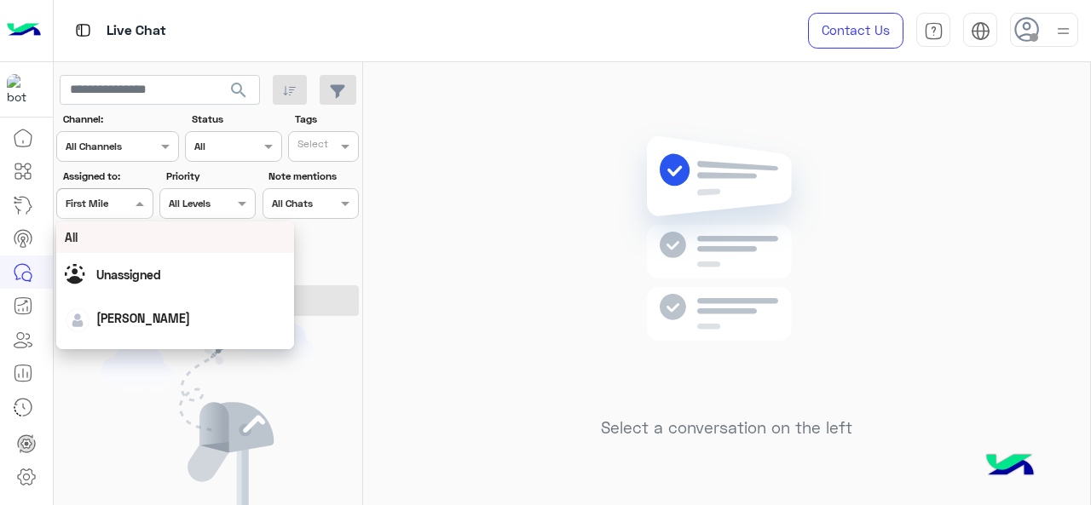
click at [137, 248] on div "All" at bounding box center [175, 238] width 239 height 32
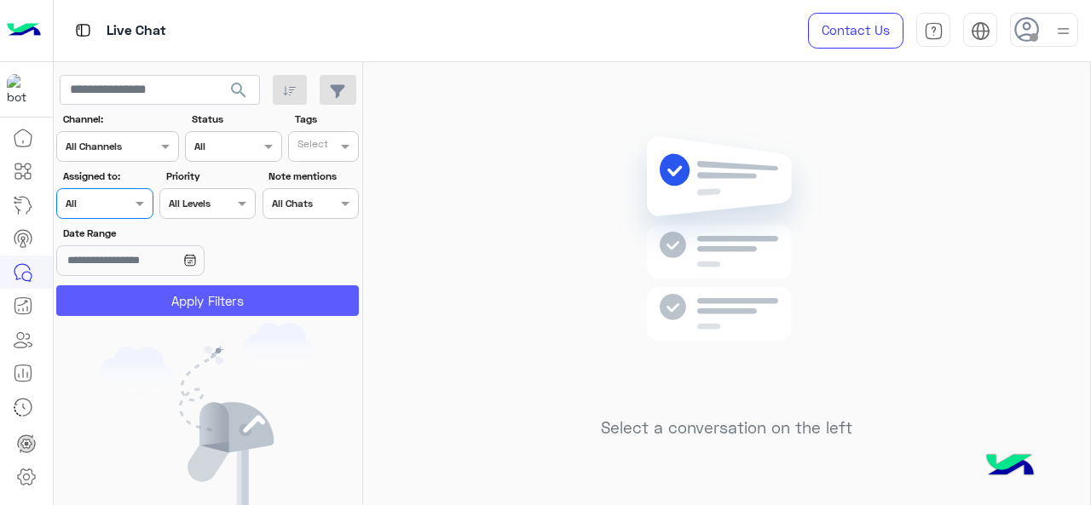
click at [152, 308] on button "Apply Filters" at bounding box center [207, 301] width 303 height 31
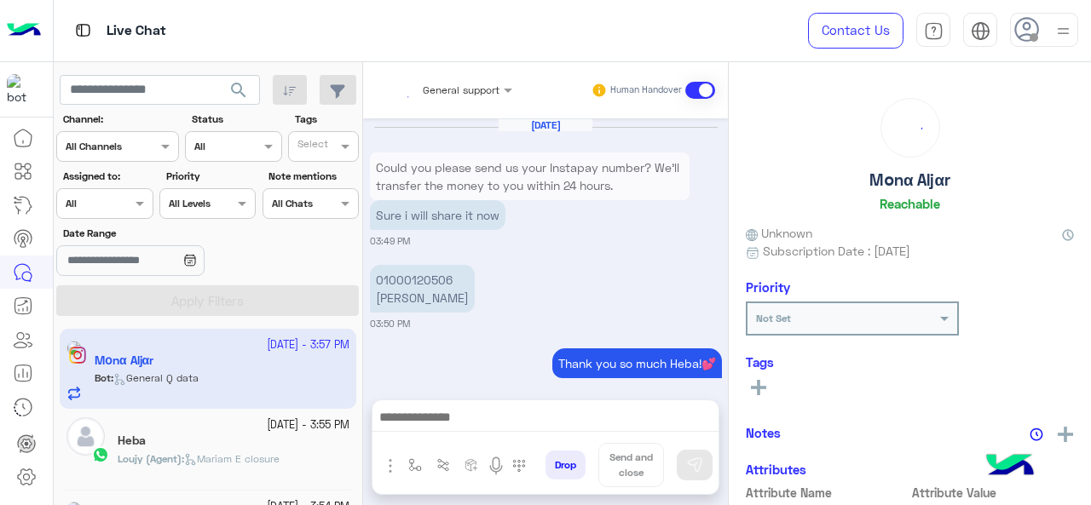
scroll to position [1818, 0]
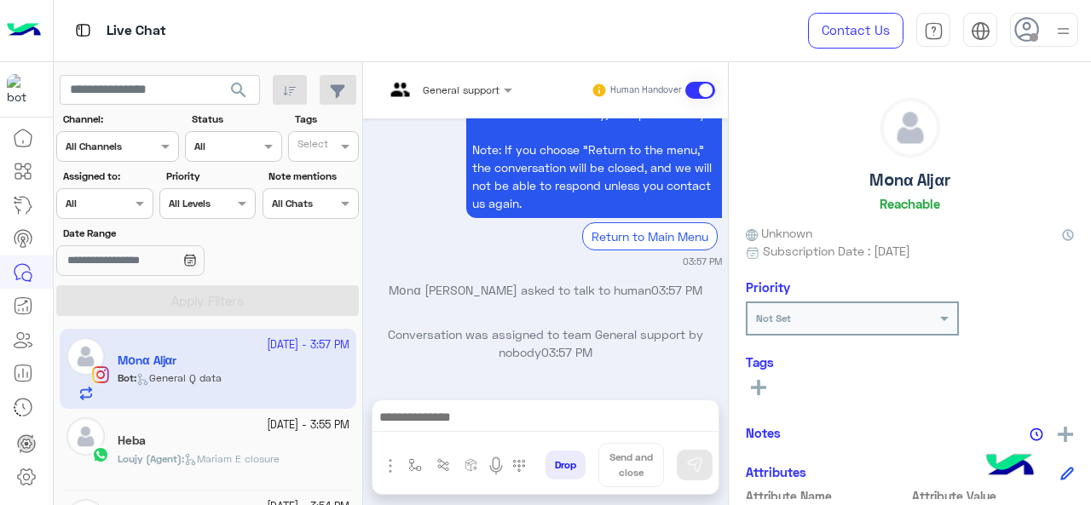
click at [240, 444] on div "Heba" at bounding box center [234, 443] width 232 height 18
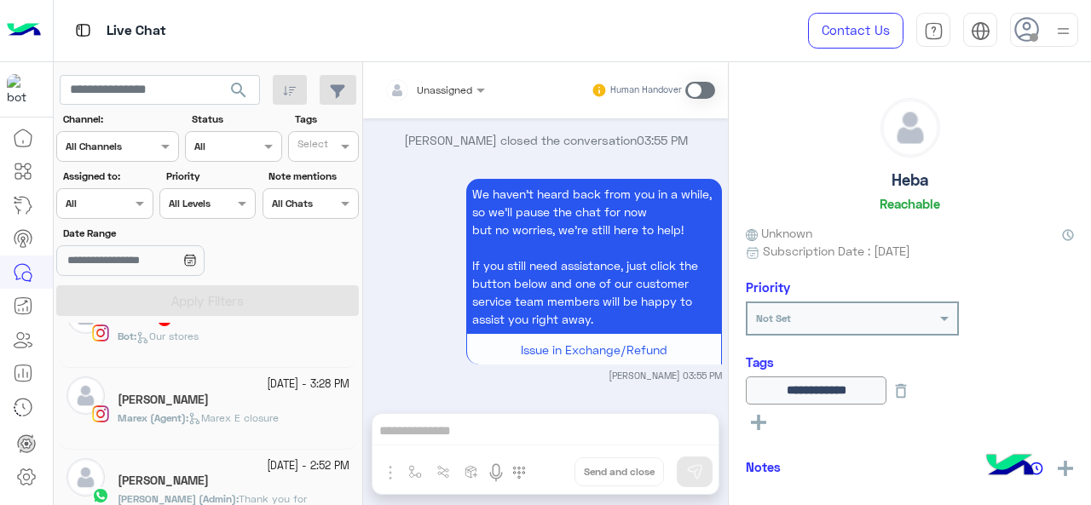
scroll to position [511, 0]
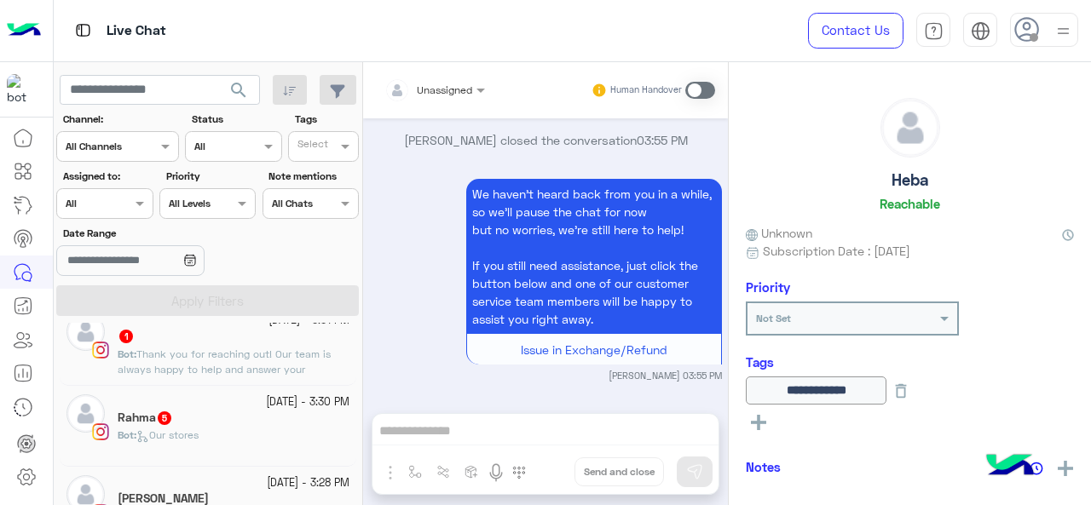
click at [233, 378] on div "[DATE] - 3:31 PM 1 Bot : Thank you for reaching out! Our team is always happy t…" at bounding box center [208, 344] width 297 height 81
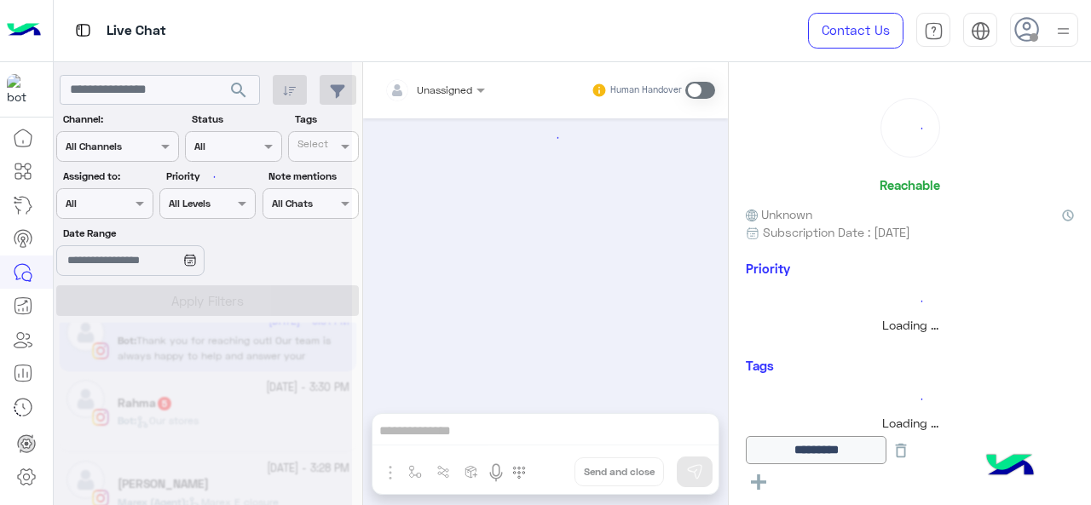
scroll to position [650, 0]
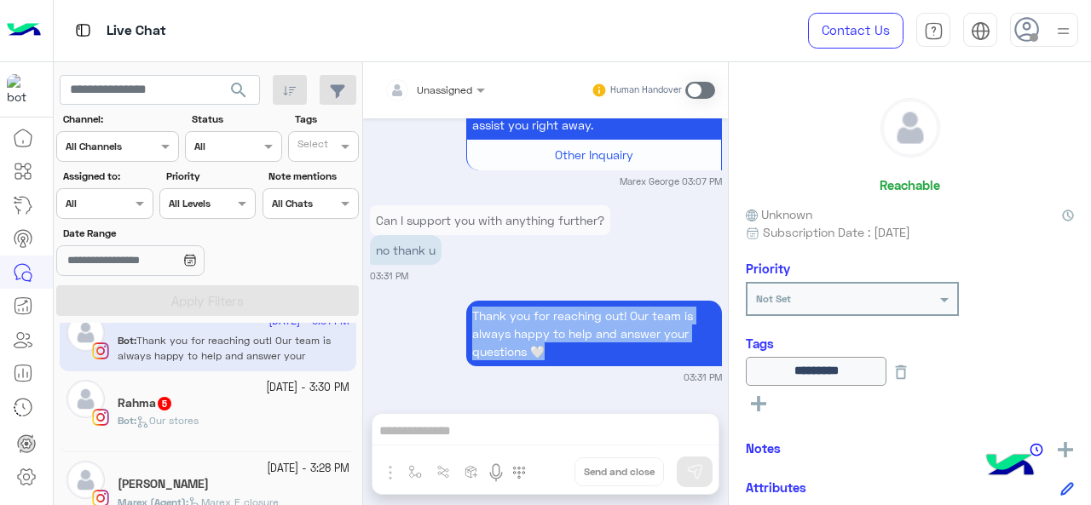
drag, startPoint x: 546, startPoint y: 350, endPoint x: 469, endPoint y: 321, distance: 82.3
click at [469, 321] on p "Thank you for reaching out! Our team is always happy to help and answer your qu…" at bounding box center [594, 334] width 256 height 66
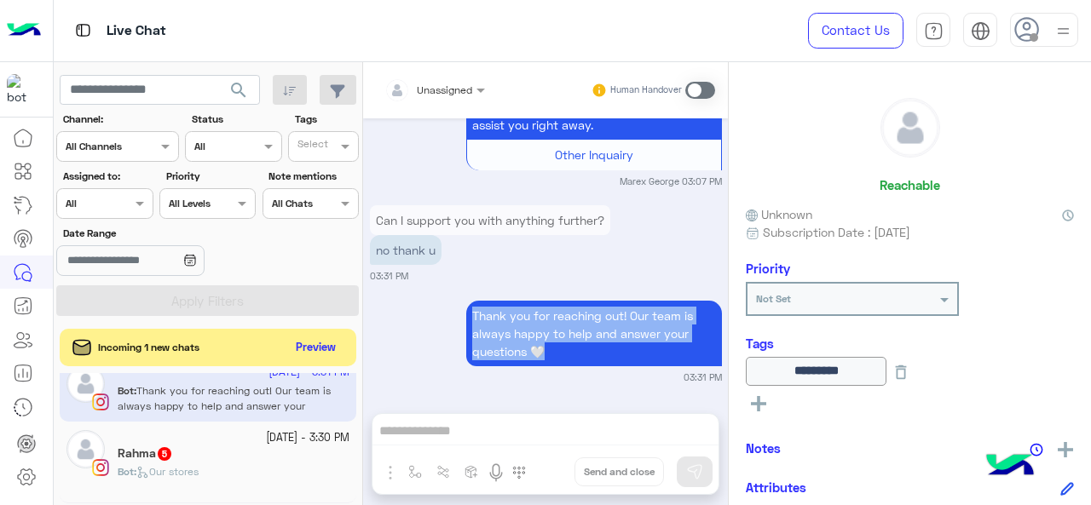
copy p "Thank you for reaching out! Our team is always happy to help and answer your qu…"
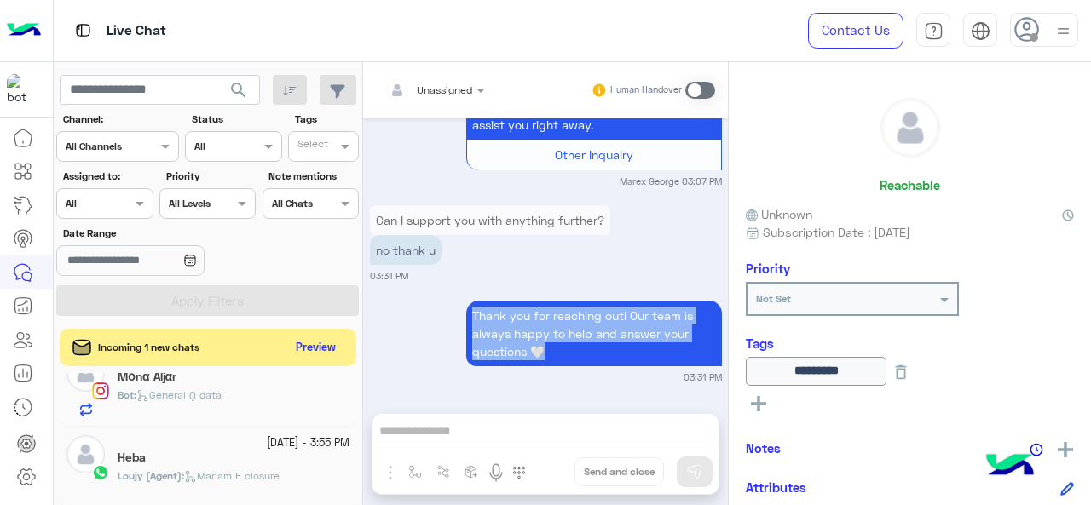
scroll to position [0, 0]
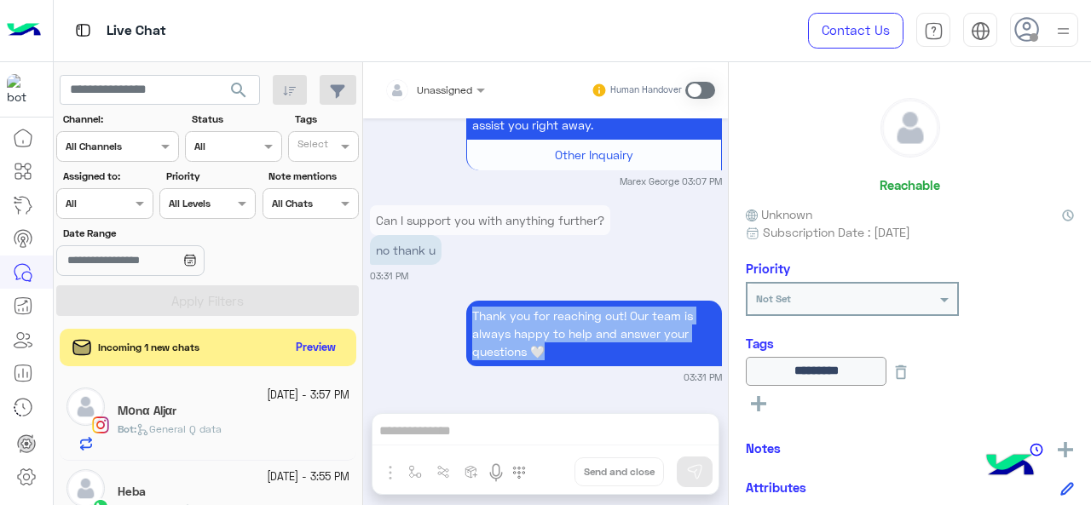
click at [373, 297] on div "Thank you for reaching out! Our team is always happy to help and answer your qu…" at bounding box center [546, 341] width 352 height 88
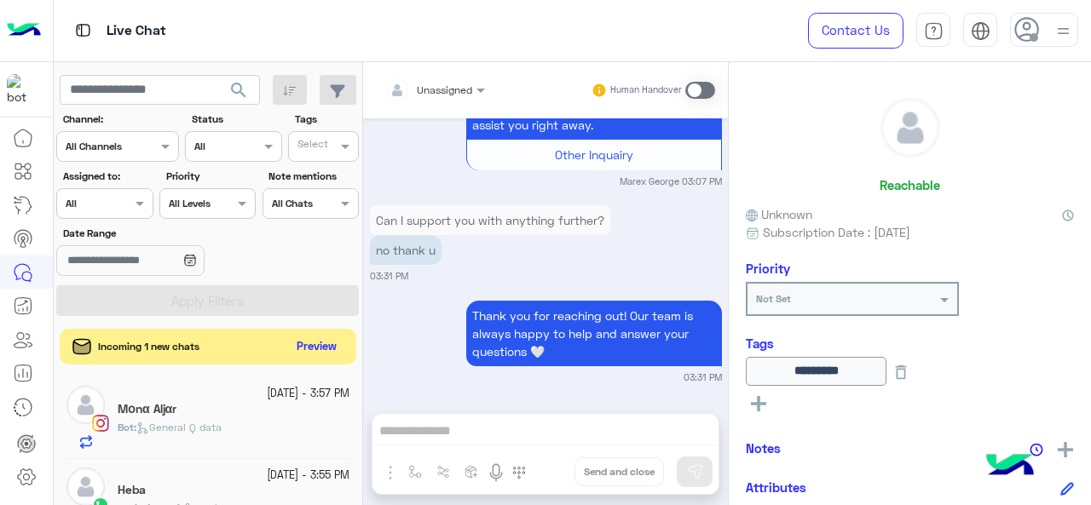
click at [309, 343] on button "Preview" at bounding box center [317, 347] width 53 height 23
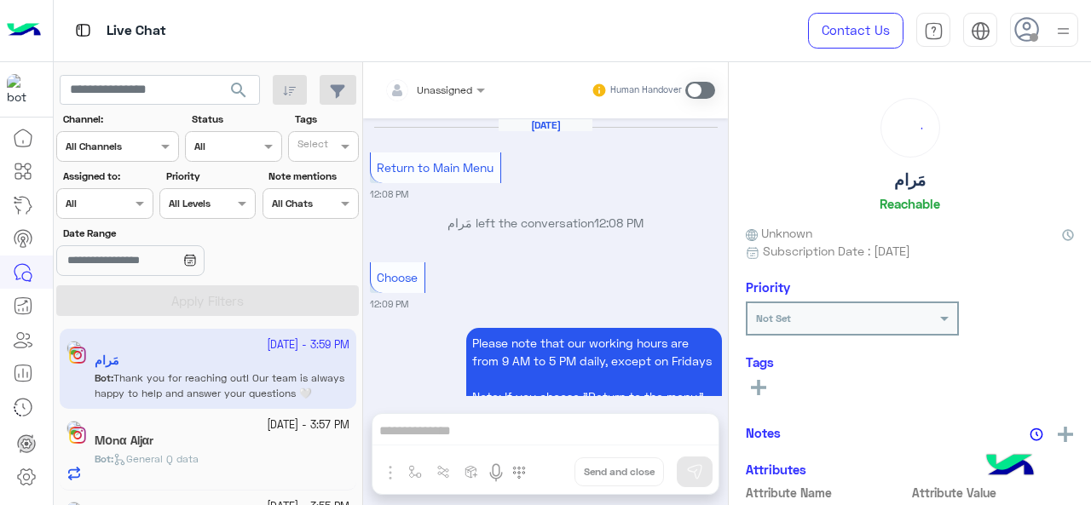
scroll to position [542, 0]
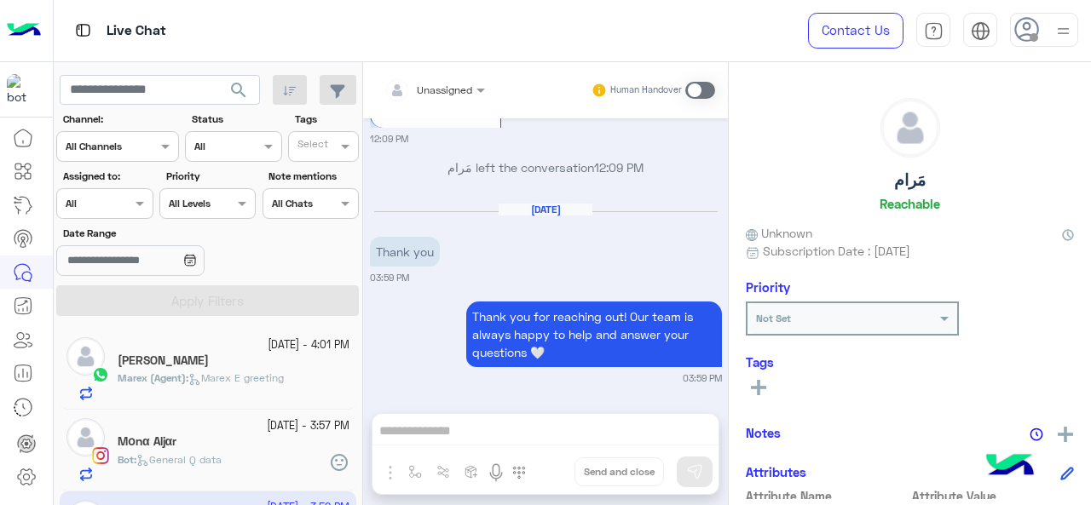
click at [153, 205] on div "Assigned to: Assigned on All" at bounding box center [105, 194] width 103 height 50
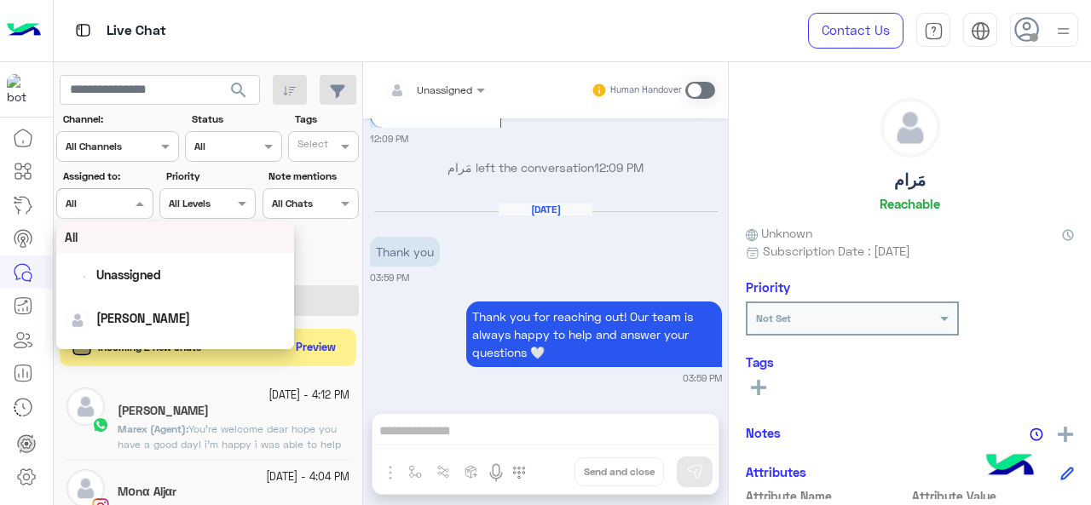
click at [97, 209] on div "Assigned on All" at bounding box center [93, 203] width 73 height 15
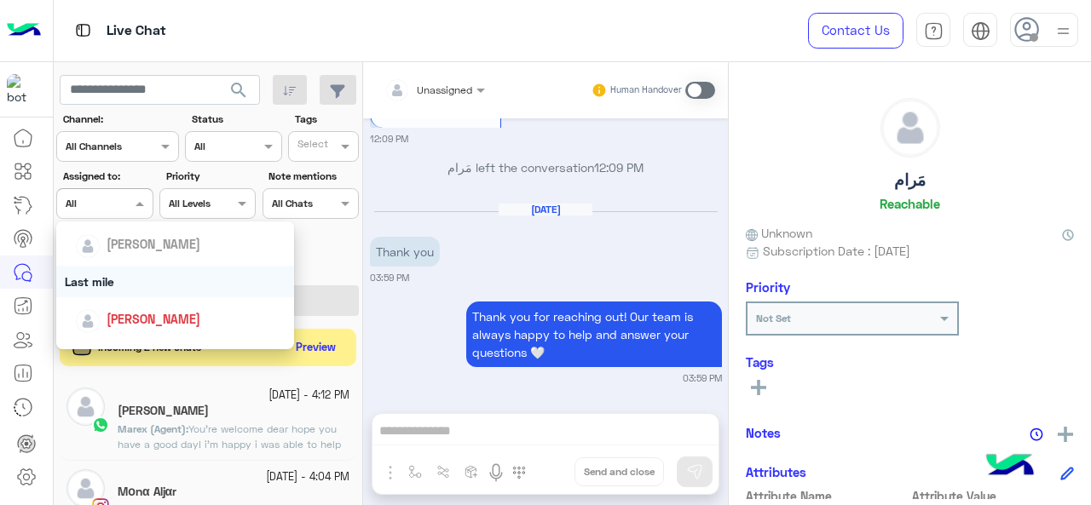
scroll to position [334, 0]
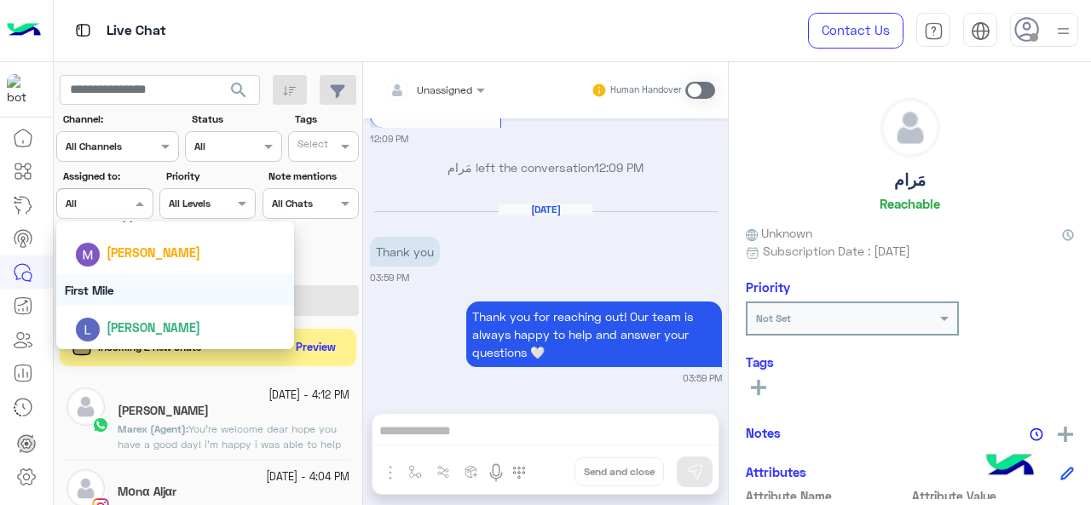
click at [125, 293] on div "First Mile" at bounding box center [175, 290] width 239 height 32
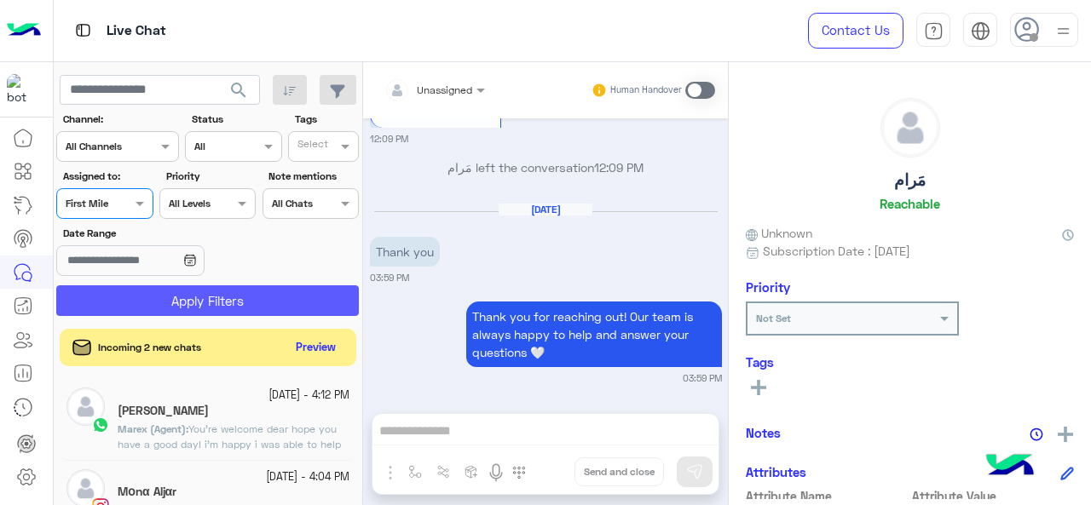
click at [128, 293] on button "Apply Filters" at bounding box center [207, 301] width 303 height 31
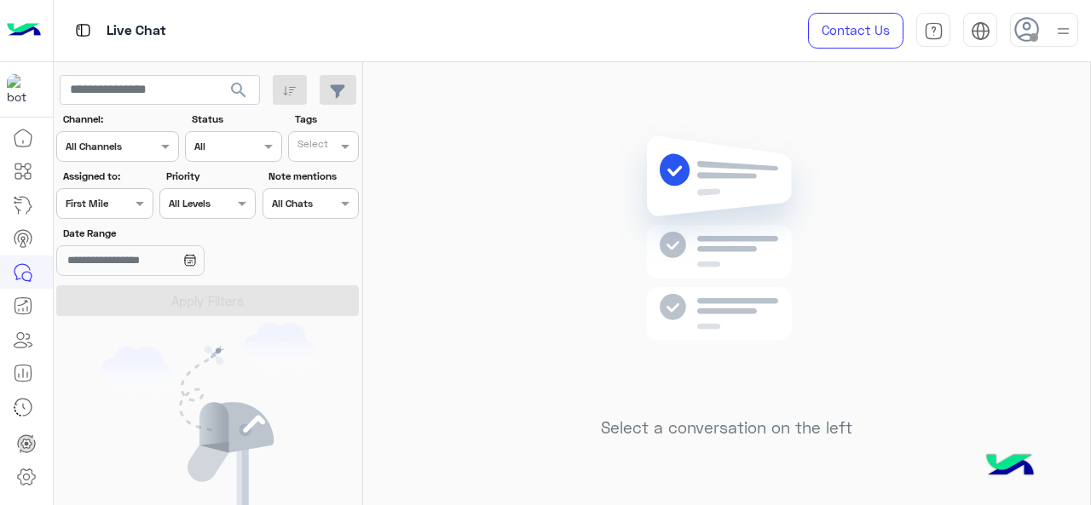
click at [87, 215] on div "Assigned on First Mile" at bounding box center [104, 203] width 96 height 31
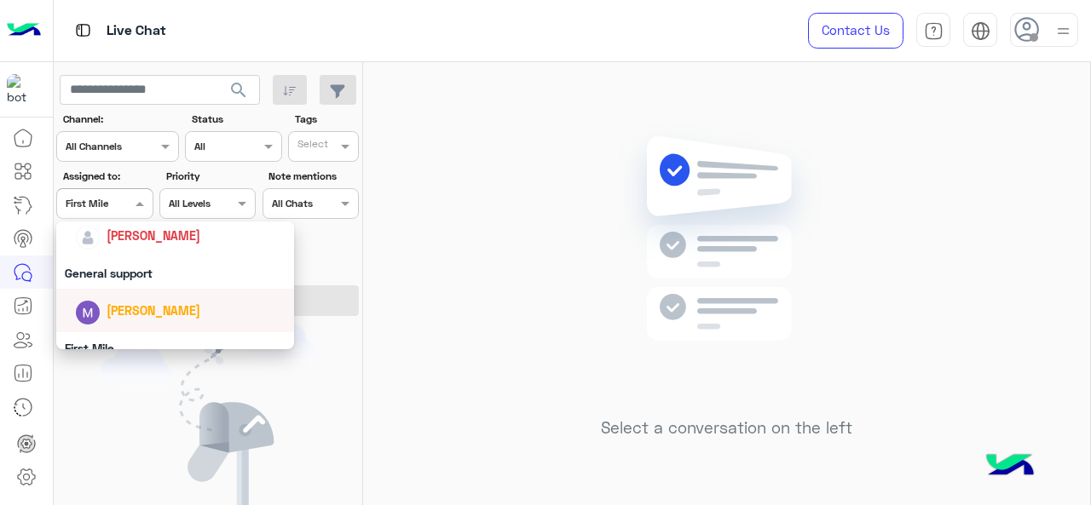
scroll to position [249, 0]
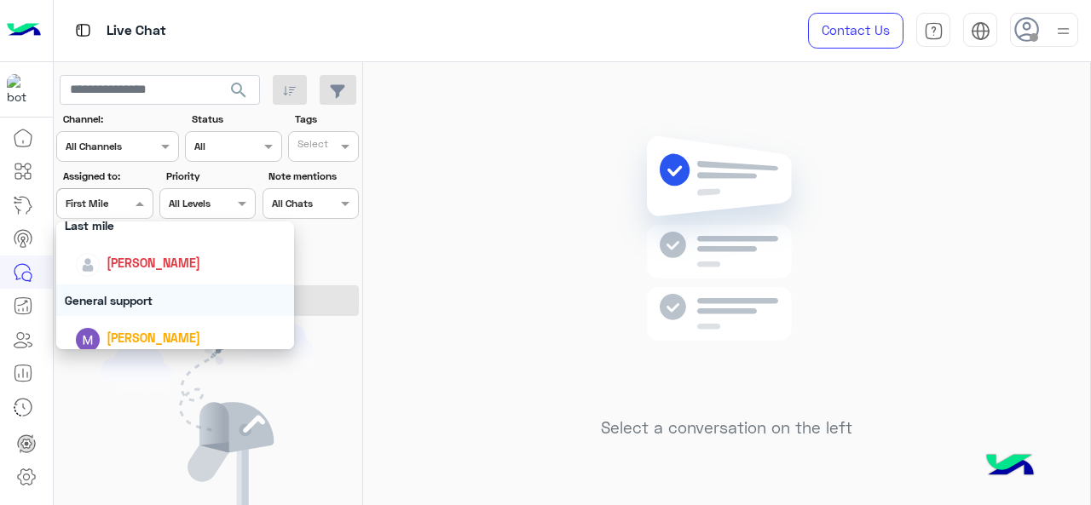
click at [120, 291] on div "General support" at bounding box center [175, 301] width 239 height 32
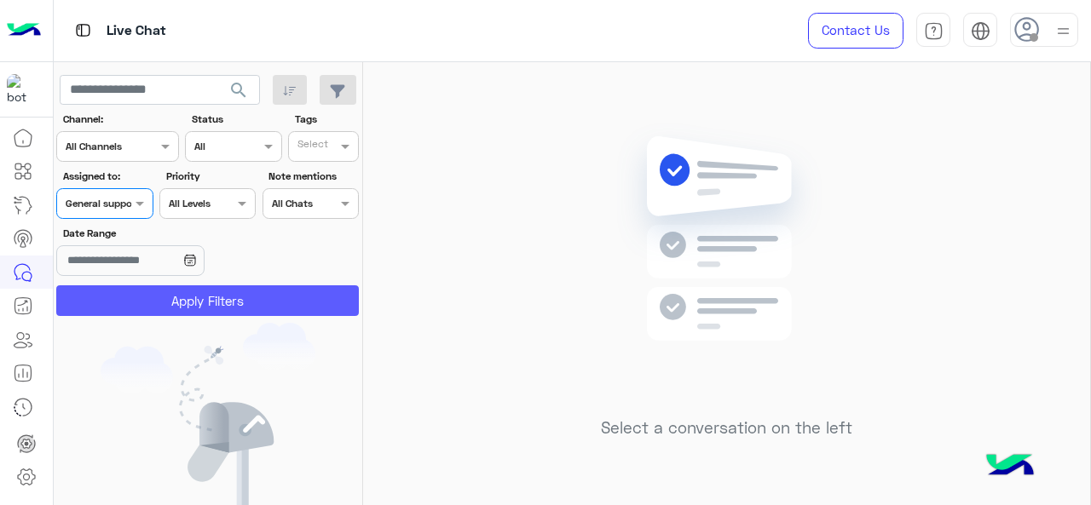
click at [120, 291] on button "Apply Filters" at bounding box center [207, 301] width 303 height 31
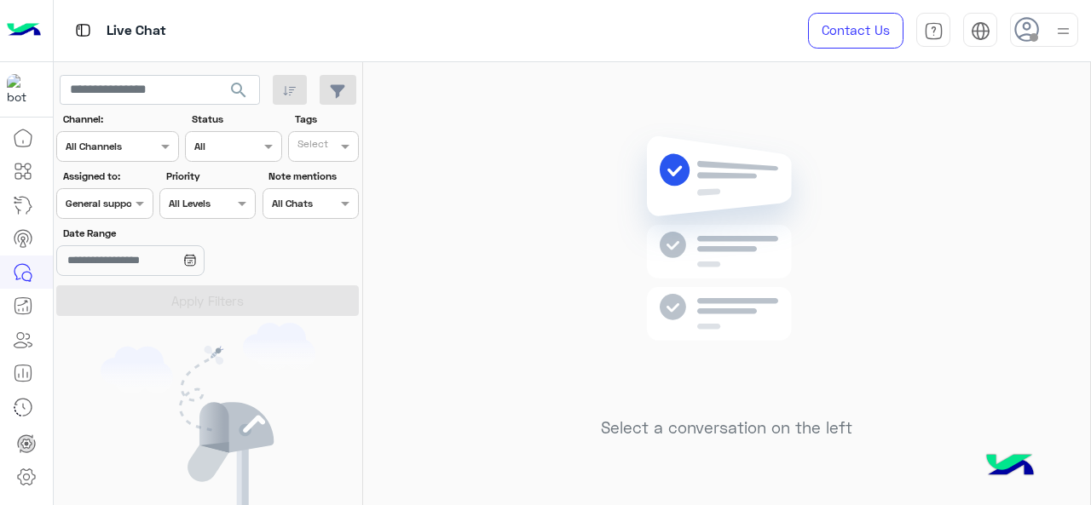
click at [118, 202] on div at bounding box center [104, 202] width 95 height 16
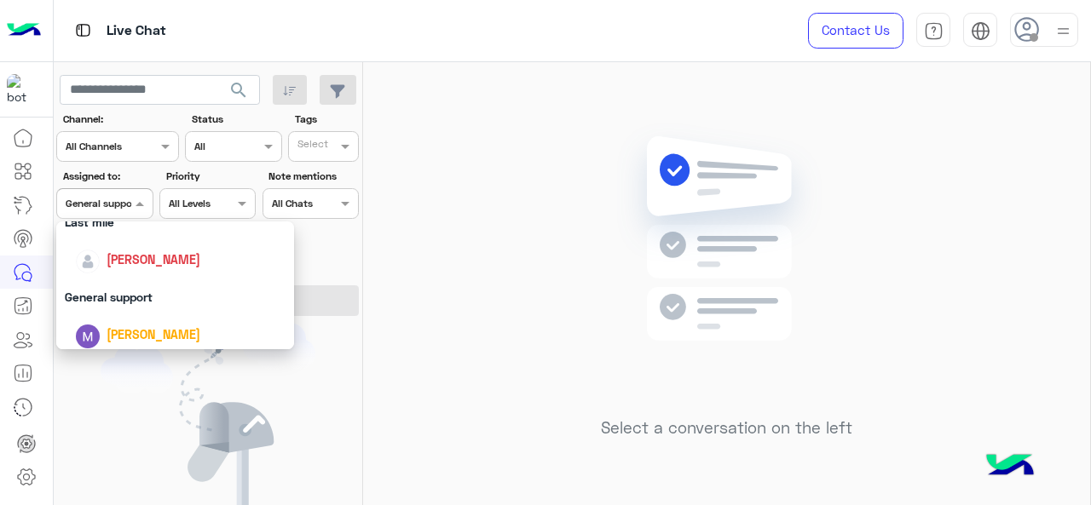
scroll to position [256, 0]
click at [131, 229] on div "Last mile" at bounding box center [175, 219] width 239 height 32
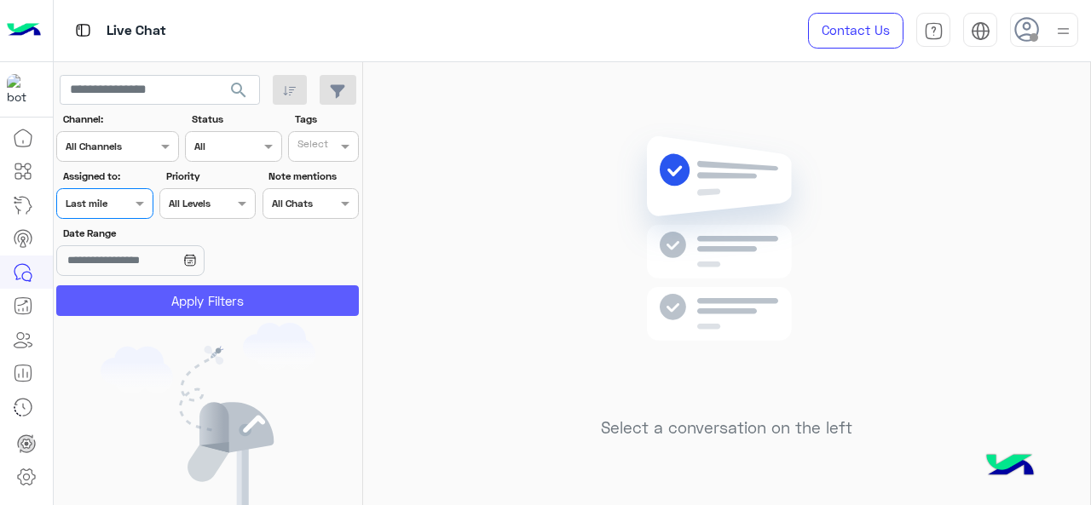
click at [159, 298] on button "Apply Filters" at bounding box center [207, 301] width 303 height 31
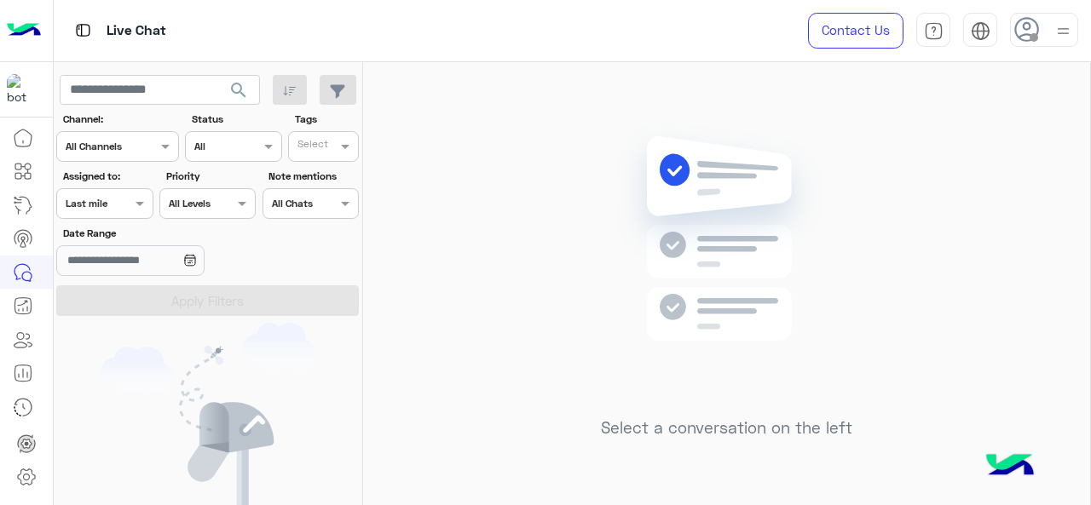
click at [121, 191] on div "Assigned on Last mile" at bounding box center [104, 203] width 96 height 31
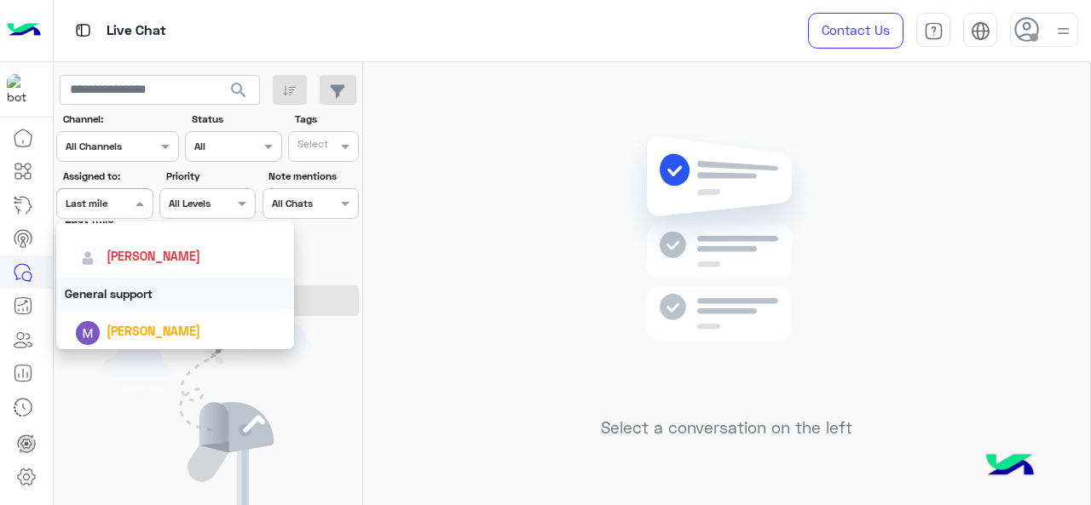
click at [129, 296] on div "General support" at bounding box center [175, 294] width 239 height 32
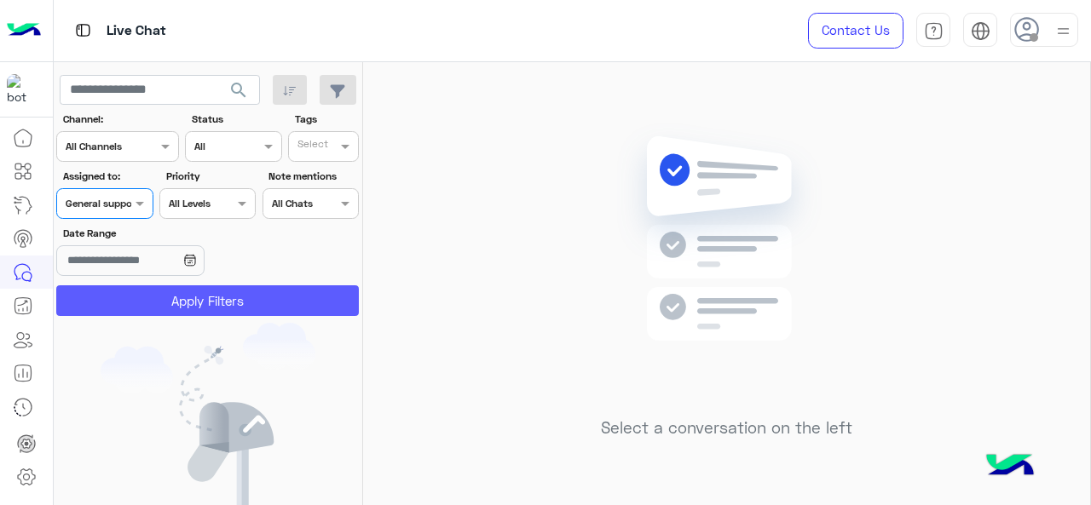
click at [147, 303] on button "Apply Filters" at bounding box center [207, 301] width 303 height 31
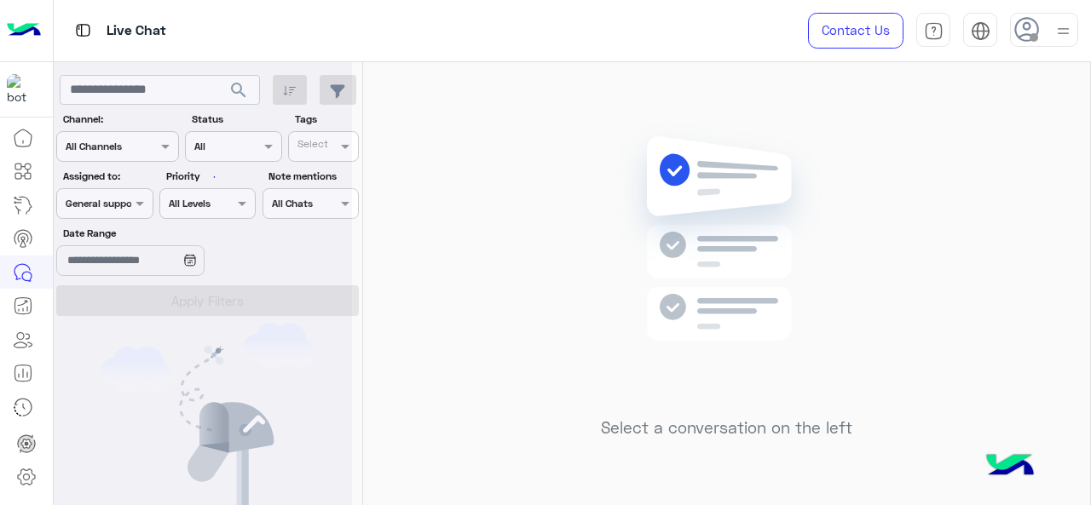
click at [128, 203] on div at bounding box center [203, 259] width 298 height 505
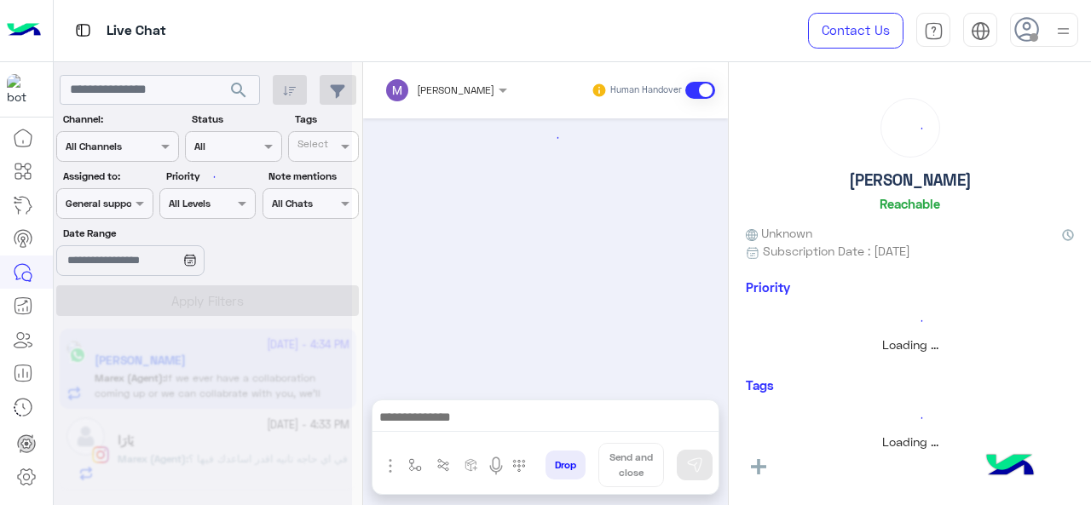
scroll to position [751, 0]
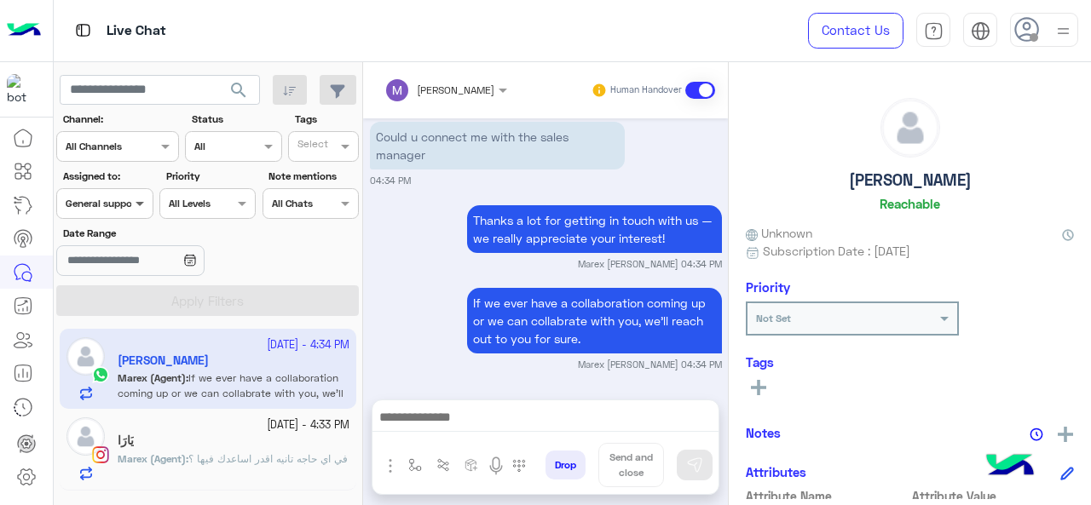
click at [137, 205] on span at bounding box center [141, 203] width 21 height 18
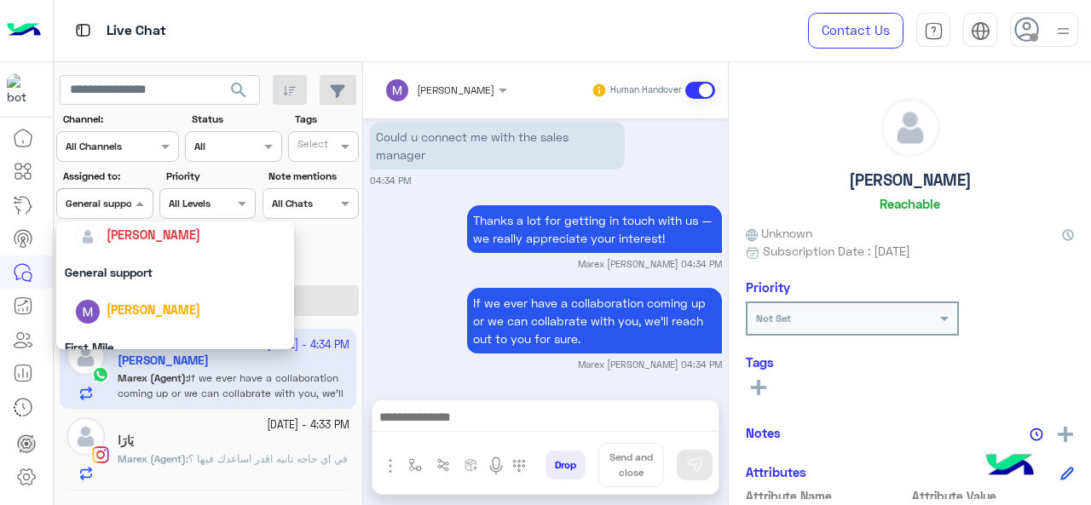
scroll to position [334, 0]
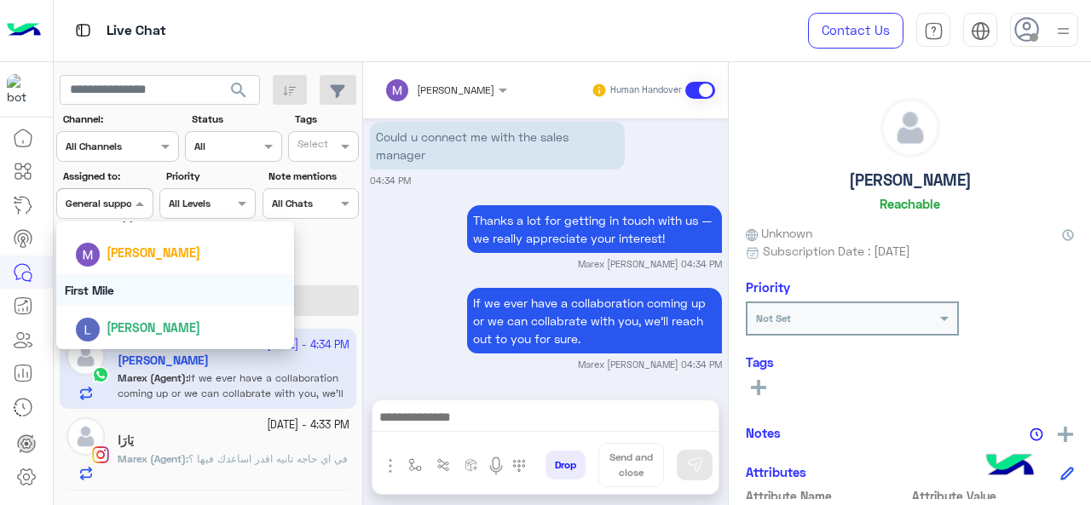
click at [140, 285] on div "First Mile" at bounding box center [175, 290] width 239 height 32
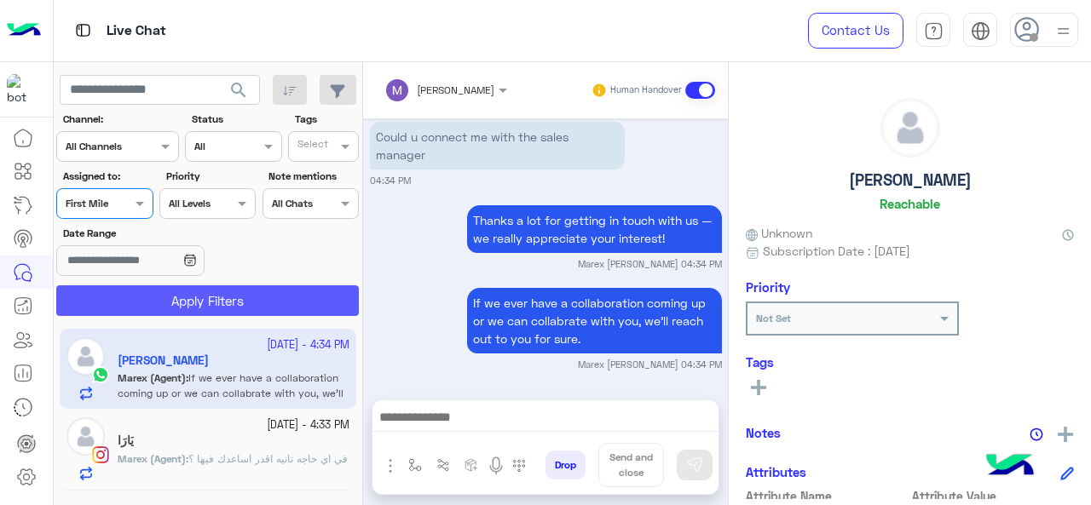
click at [136, 301] on button "Apply Filters" at bounding box center [207, 301] width 303 height 31
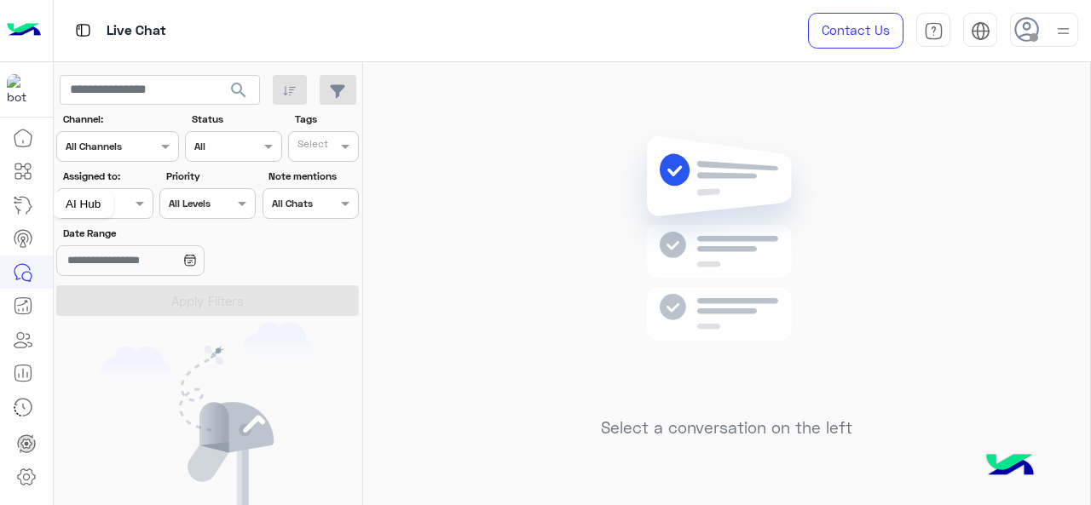
click at [109, 202] on div "AI Hub" at bounding box center [83, 204] width 61 height 27
click at [148, 205] on span at bounding box center [141, 203] width 21 height 18
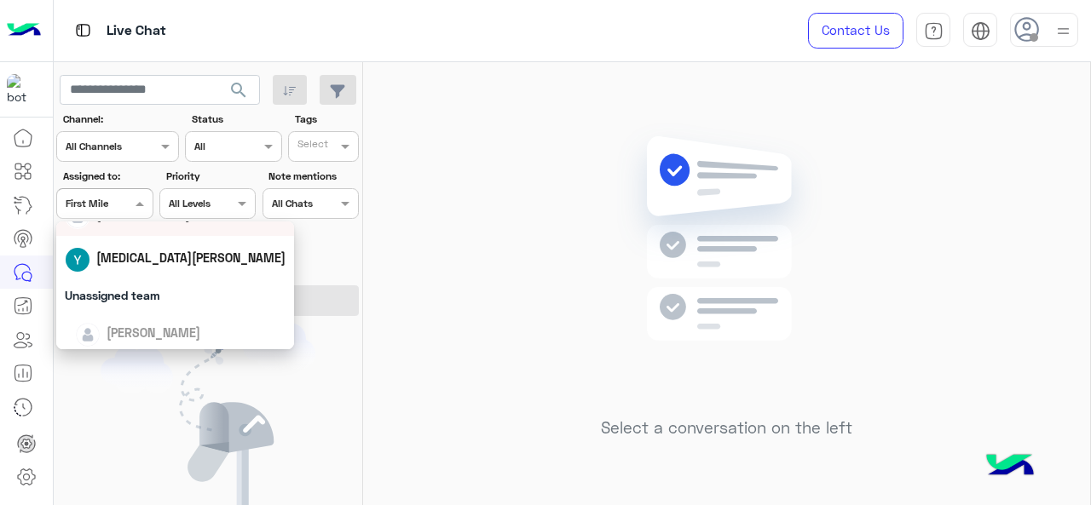
scroll to position [170, 0]
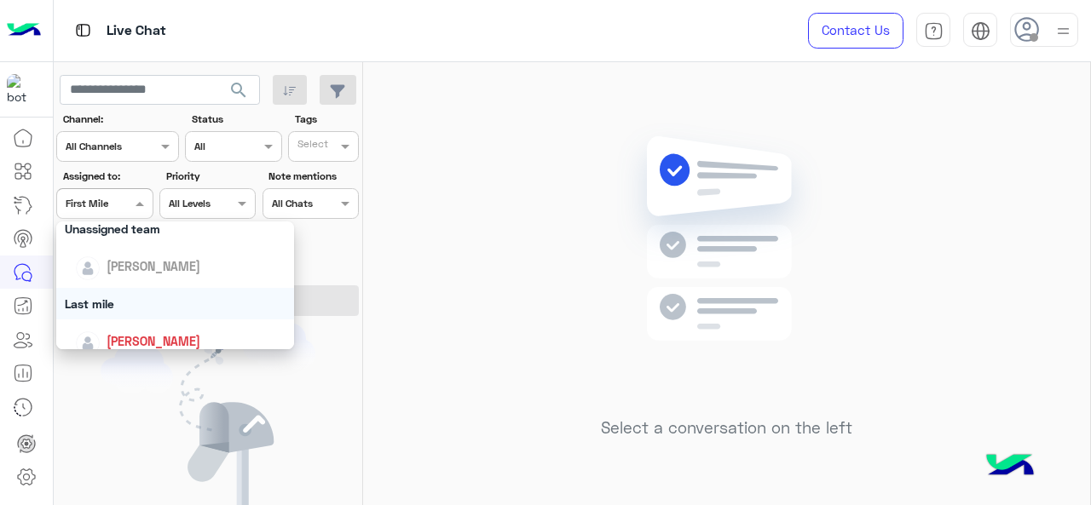
click at [120, 298] on div "Last mile" at bounding box center [175, 304] width 239 height 32
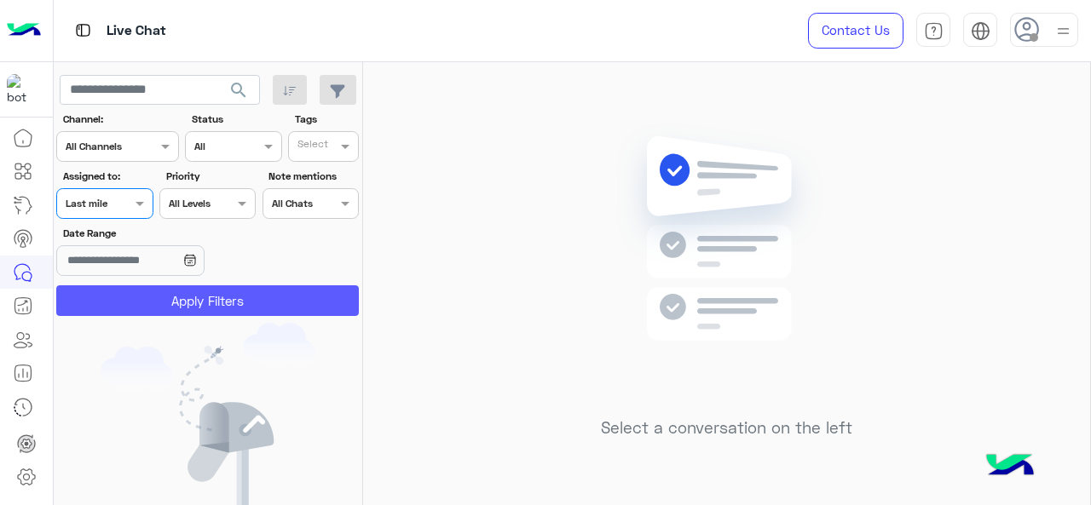
click at [122, 298] on button "Apply Filters" at bounding box center [207, 301] width 303 height 31
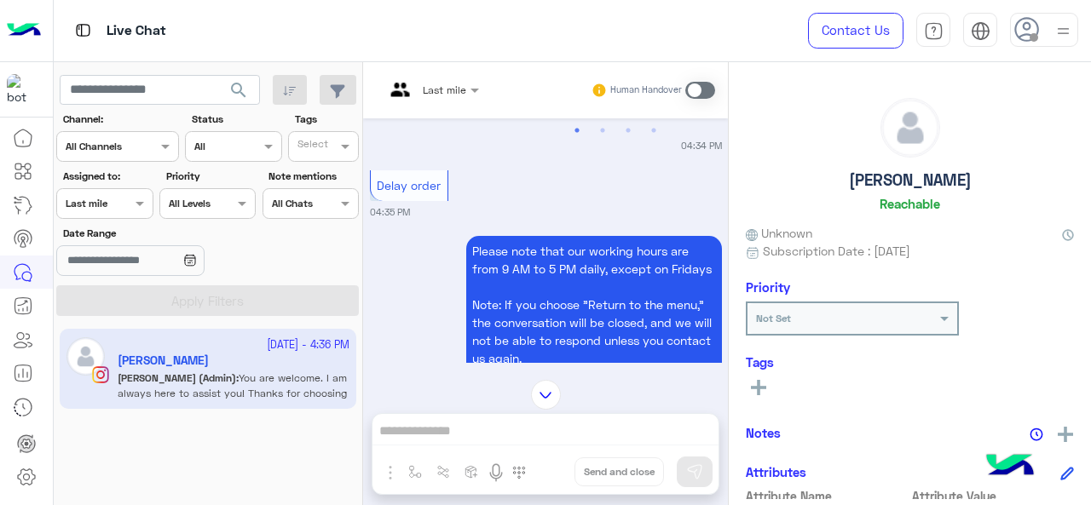
scroll to position [3590, 0]
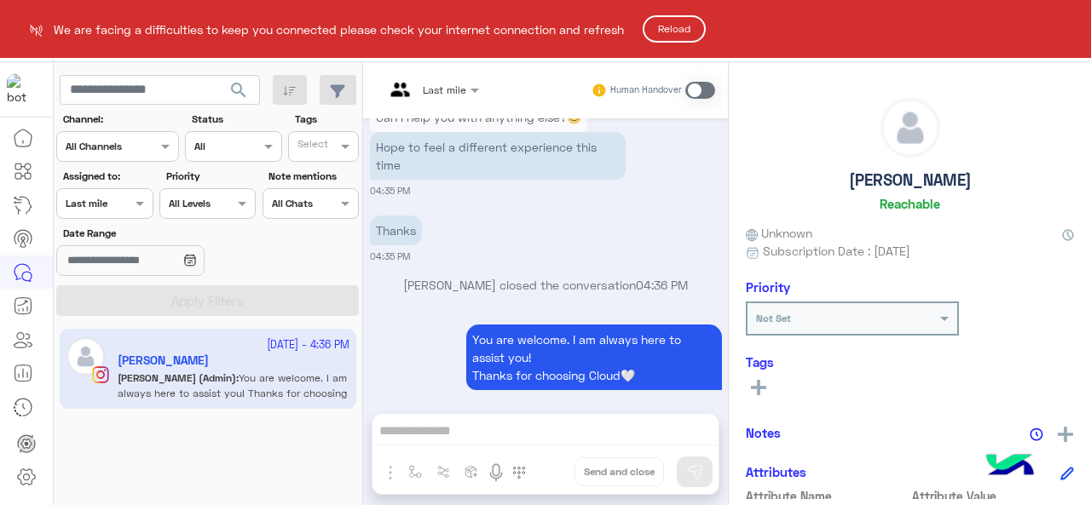
click at [559, 218] on html "We are facing a difficulties to keep you connected please check your internet c…" at bounding box center [545, 252] width 1091 height 505
